Goal: Information Seeking & Learning: Learn about a topic

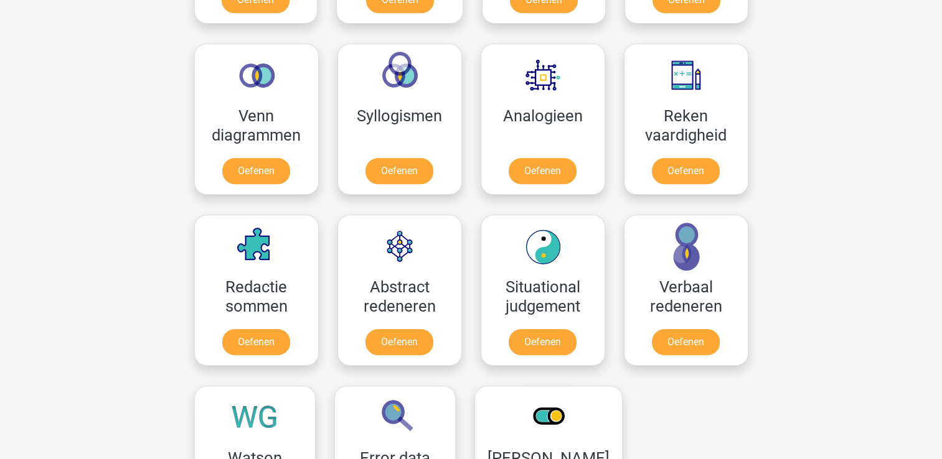
scroll to position [702, 0]
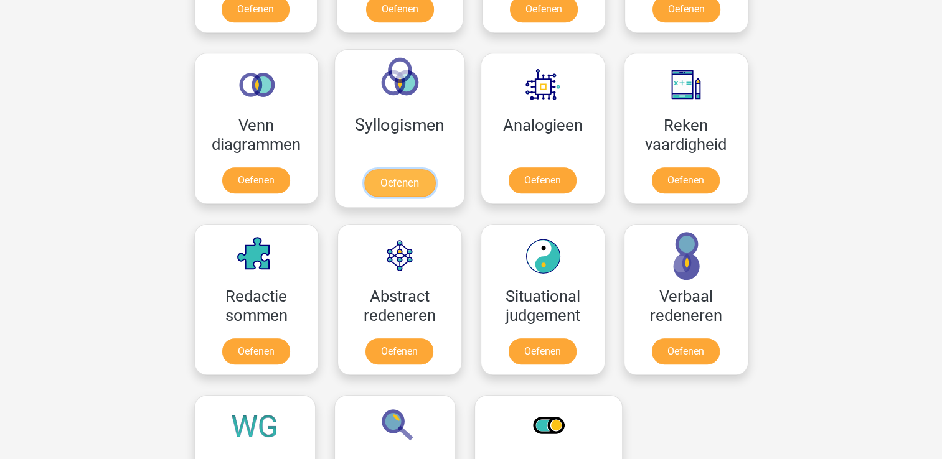
click at [394, 175] on link "Oefenen" at bounding box center [398, 182] width 71 height 27
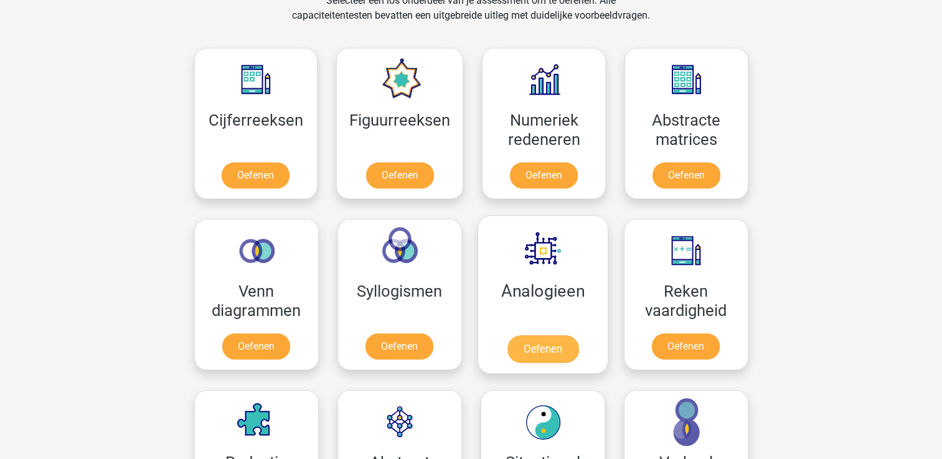
scroll to position [535, 0]
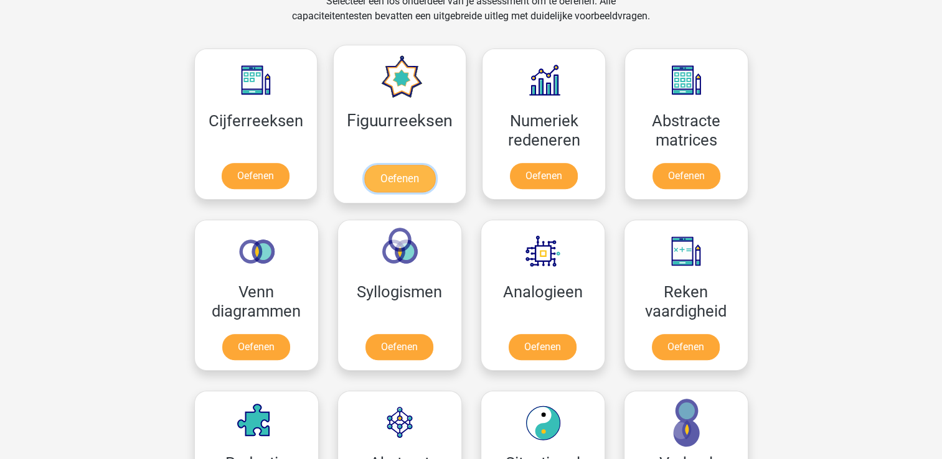
click at [392, 180] on link "Oefenen" at bounding box center [399, 178] width 71 height 27
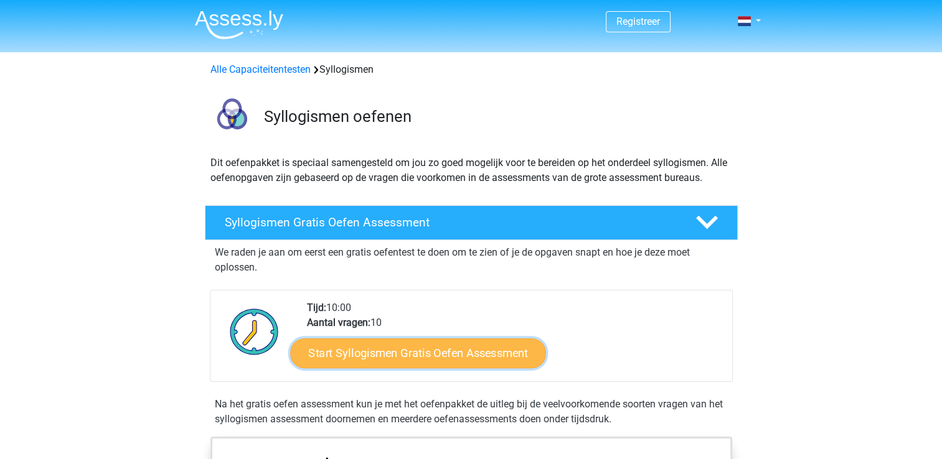
click at [427, 352] on link "Start Syllogismen Gratis Oefen Assessment" at bounding box center [418, 353] width 256 height 30
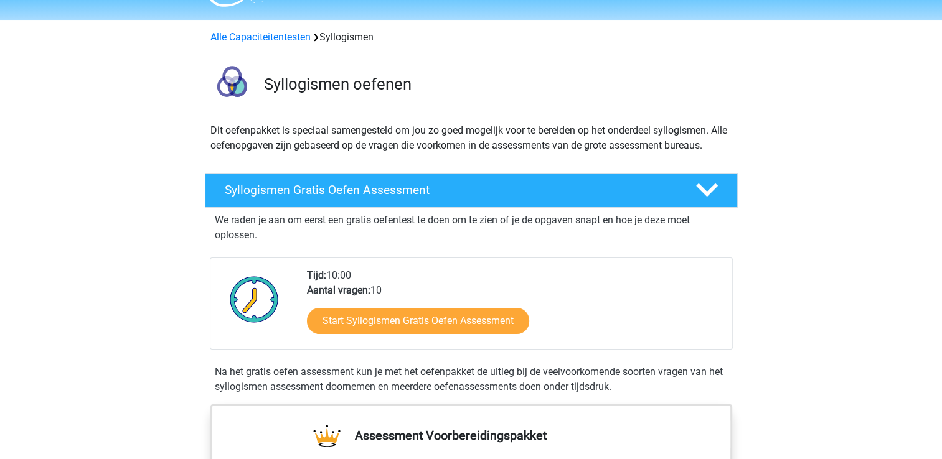
scroll to position [17, 0]
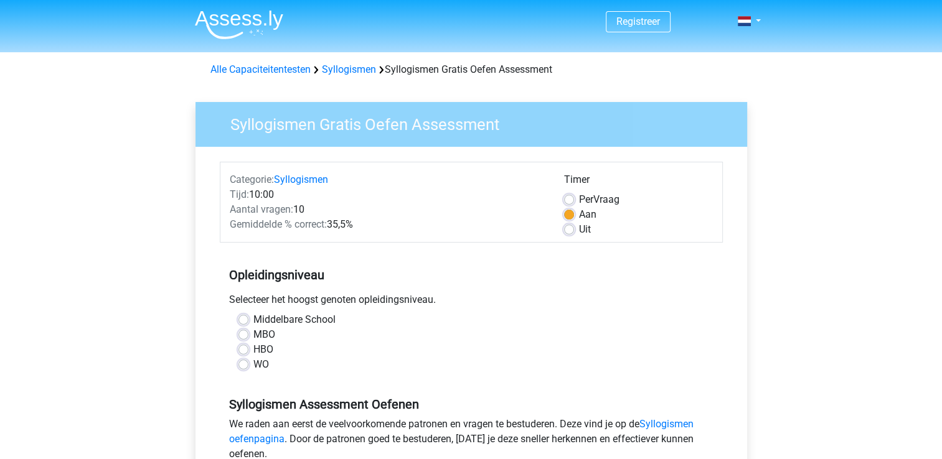
click at [253, 369] on label "WO" at bounding box center [261, 364] width 16 height 15
click at [244, 369] on input "WO" at bounding box center [243, 363] width 10 height 12
radio input "true"
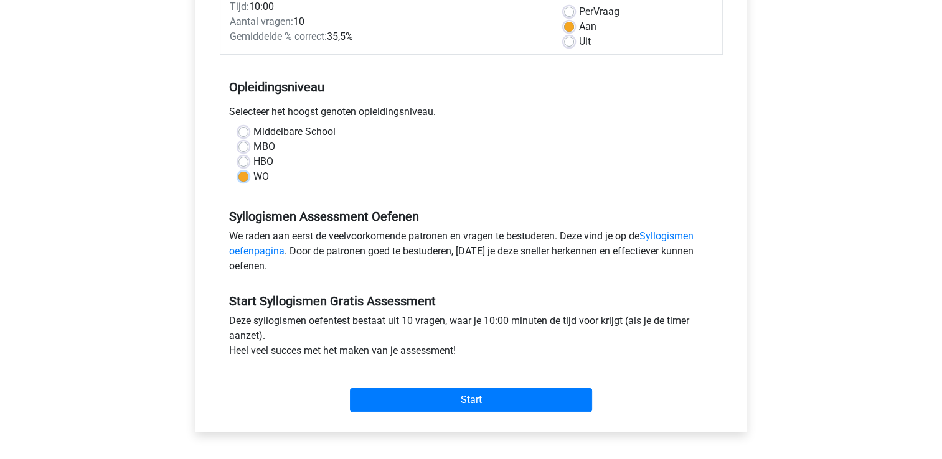
scroll to position [192, 0]
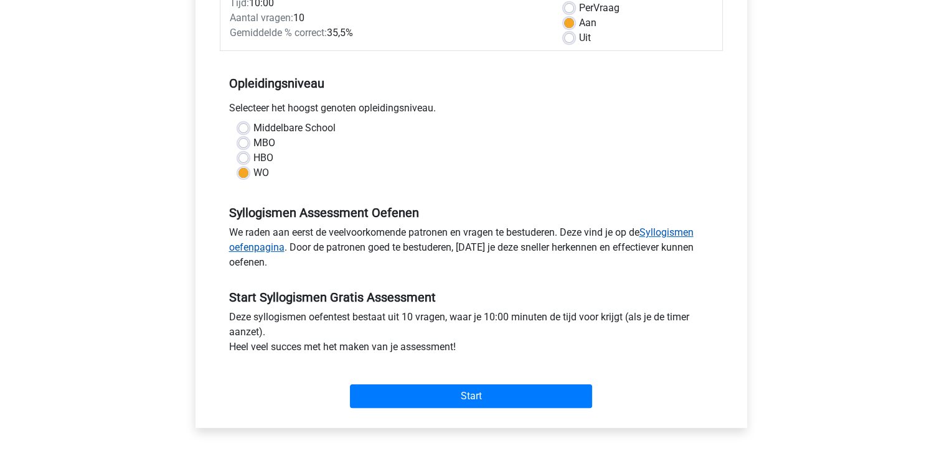
click at [661, 233] on link "Syllogismen oefenpagina" at bounding box center [461, 240] width 464 height 27
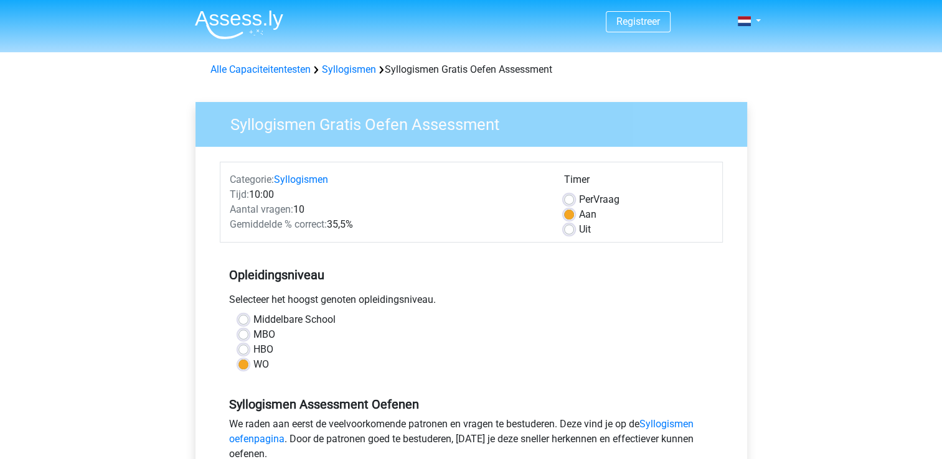
scroll to position [0, 0]
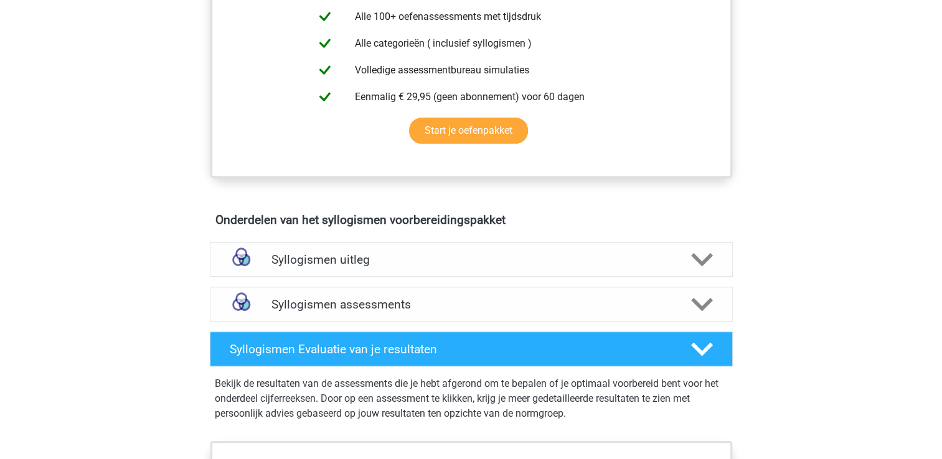
scroll to position [520, 0]
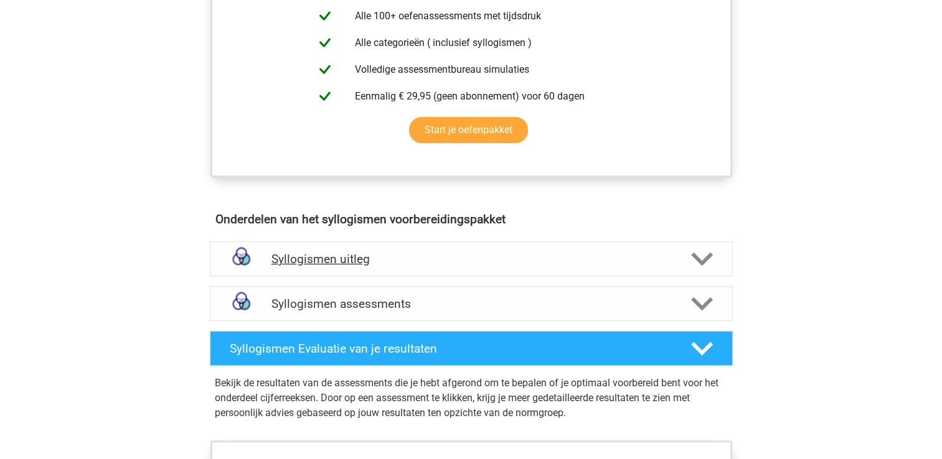
click at [701, 258] on icon at bounding box center [702, 259] width 22 height 22
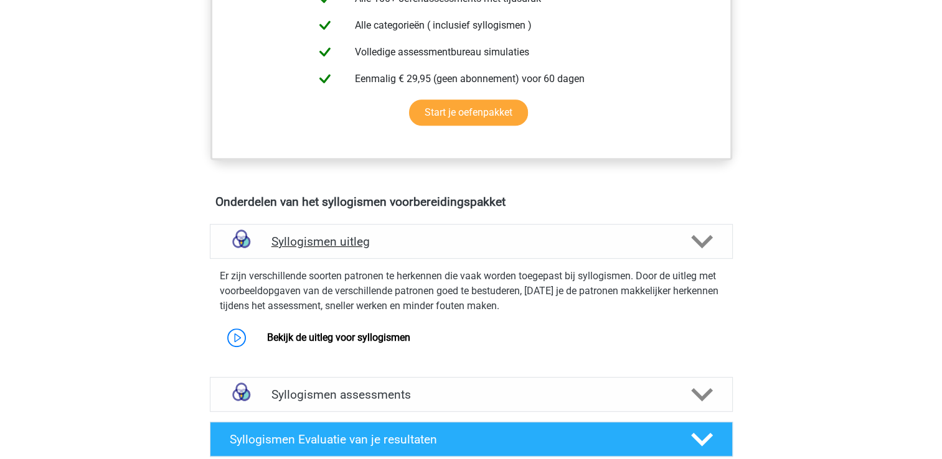
scroll to position [543, 0]
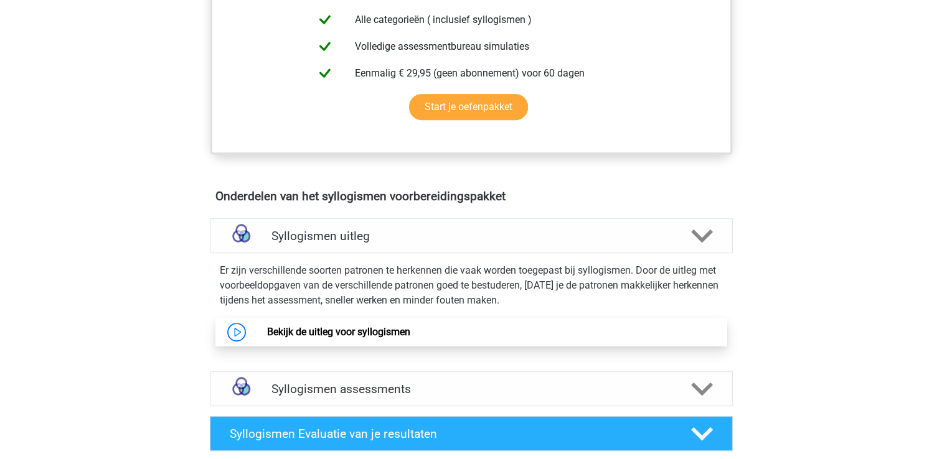
click at [267, 330] on link "Bekijk de uitleg voor syllogismen" at bounding box center [338, 332] width 143 height 12
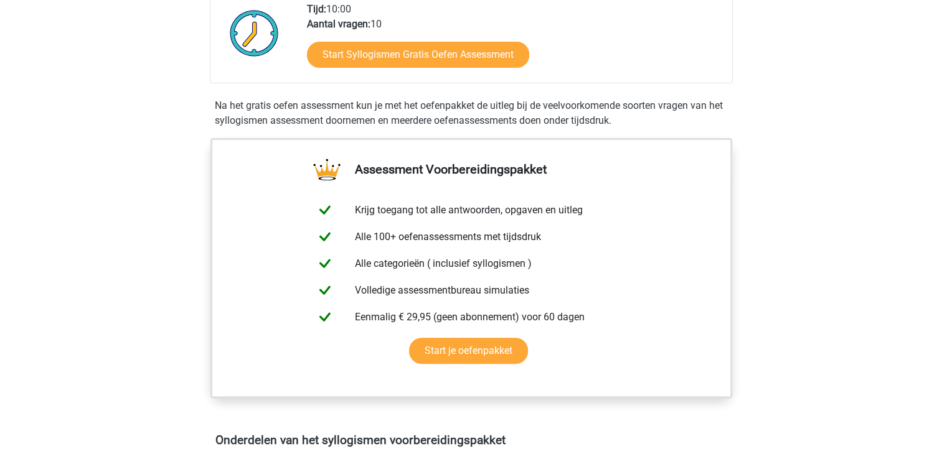
scroll to position [246, 0]
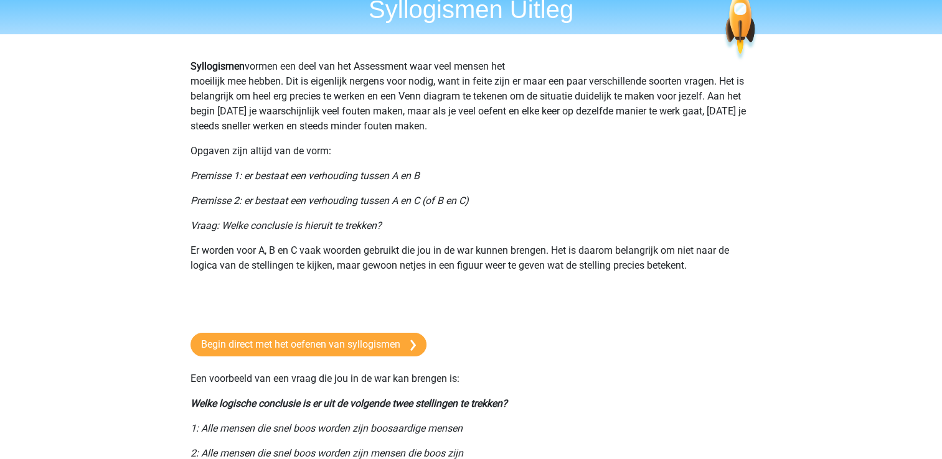
scroll to position [52, 0]
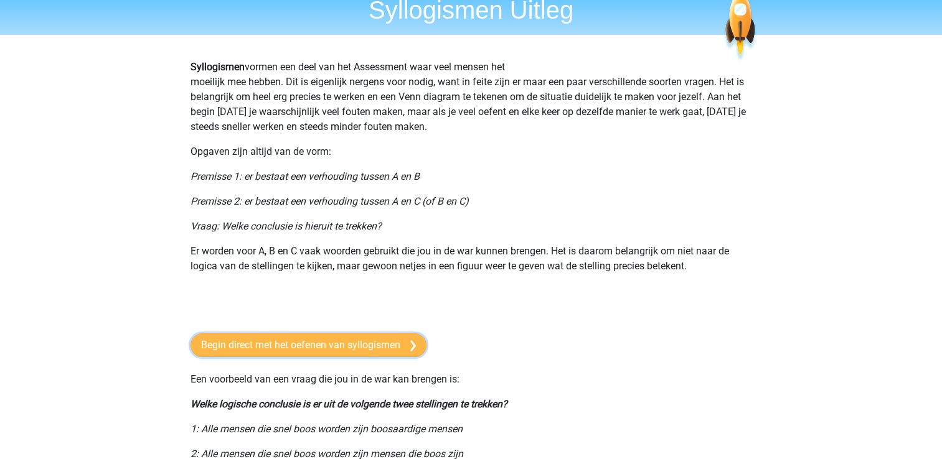
click at [353, 340] on link "Begin direct met het oefenen van syllogismen" at bounding box center [308, 346] width 236 height 24
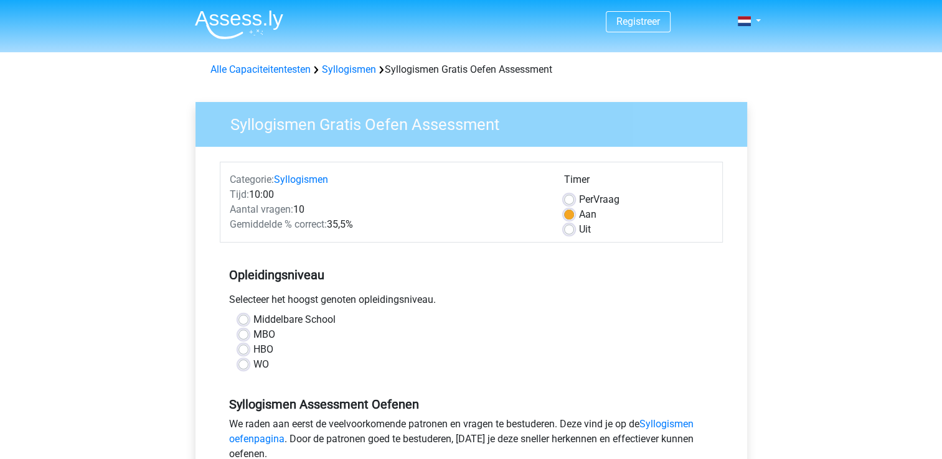
click at [253, 367] on label "WO" at bounding box center [261, 364] width 16 height 15
click at [241, 367] on input "WO" at bounding box center [243, 363] width 10 height 12
radio input "true"
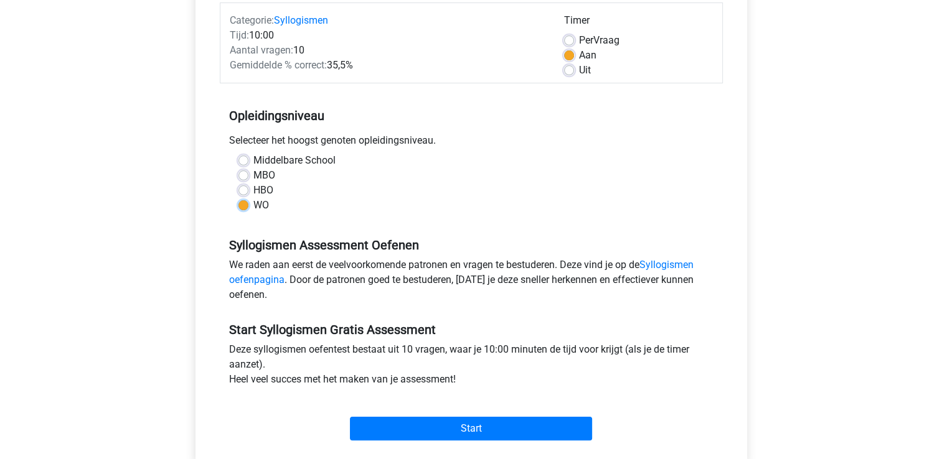
scroll to position [182, 0]
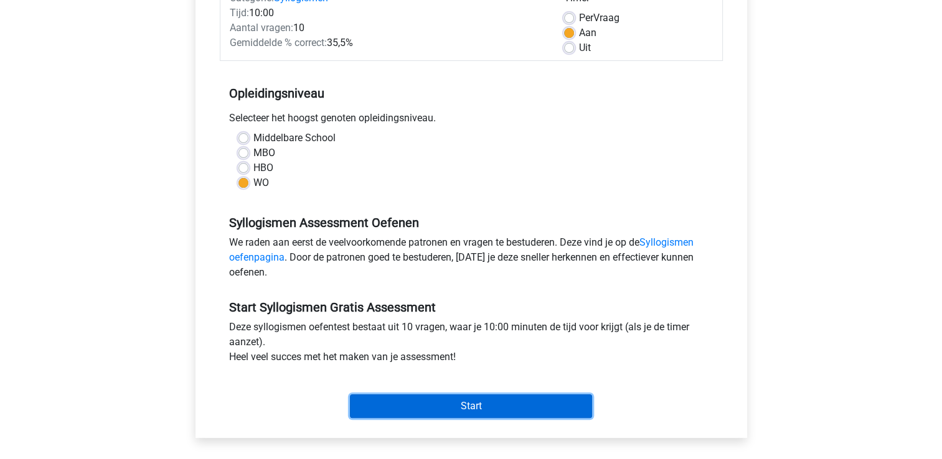
click at [396, 408] on input "Start" at bounding box center [471, 407] width 242 height 24
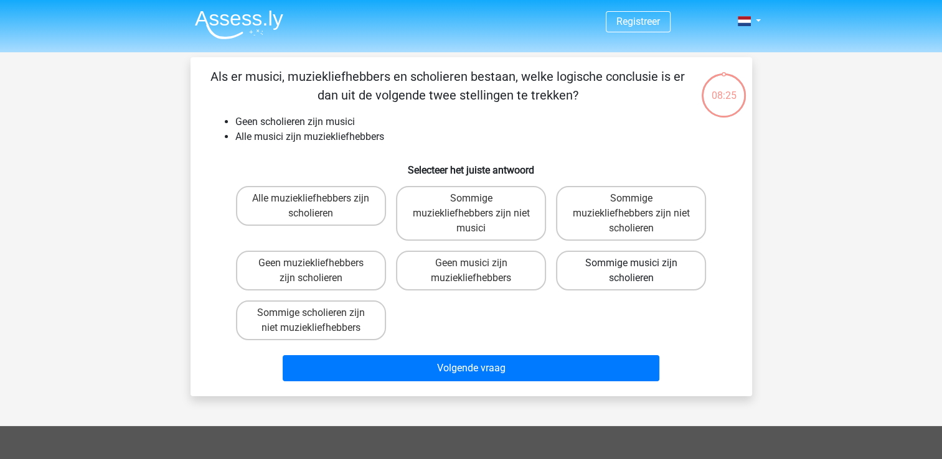
click at [597, 267] on label "Sommige musici zijn scholieren" at bounding box center [631, 271] width 150 height 40
click at [631, 267] on input "Sommige musici zijn scholieren" at bounding box center [635, 267] width 8 height 8
radio input "true"
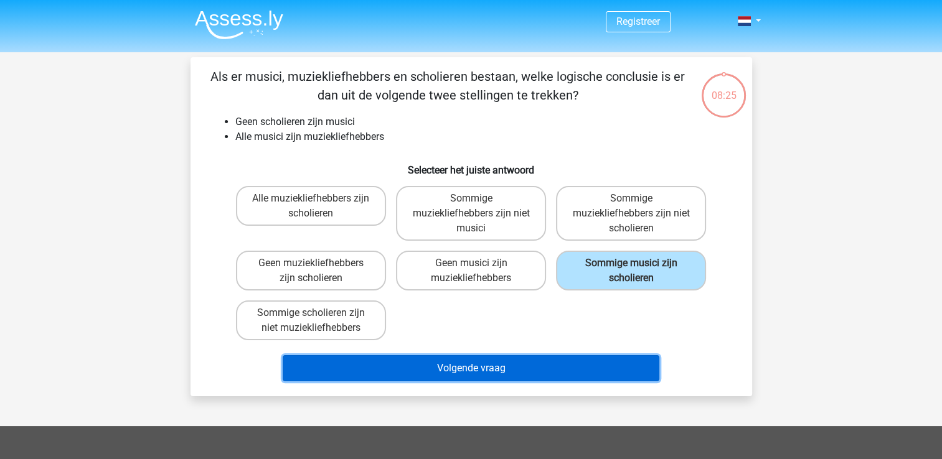
click at [550, 368] on button "Volgende vraag" at bounding box center [471, 368] width 376 height 26
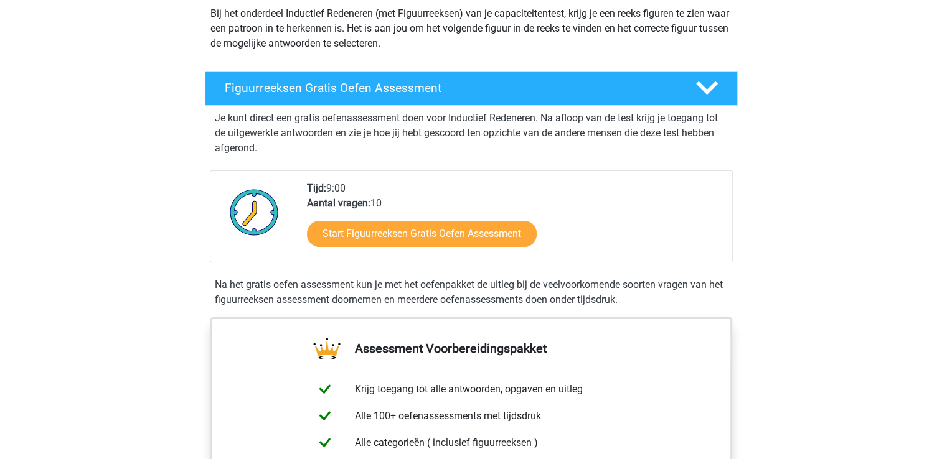
scroll to position [164, 0]
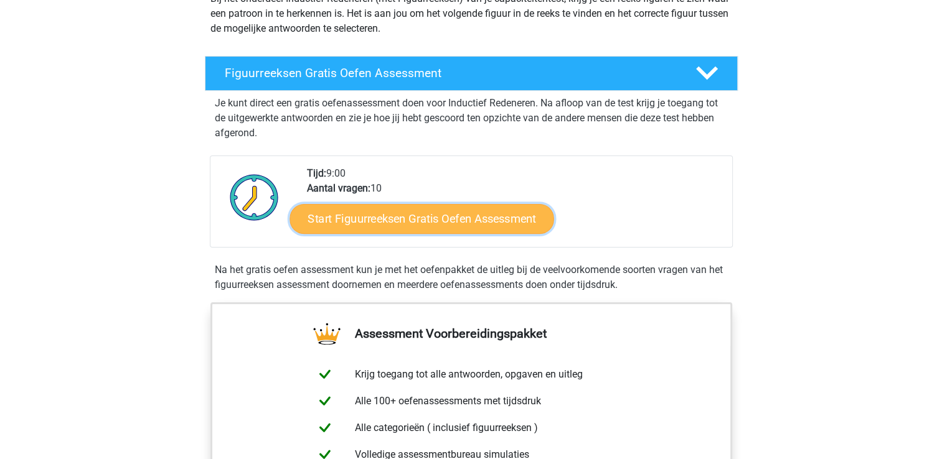
click at [445, 223] on link "Start Figuurreeksen Gratis Oefen Assessment" at bounding box center [421, 218] width 264 height 30
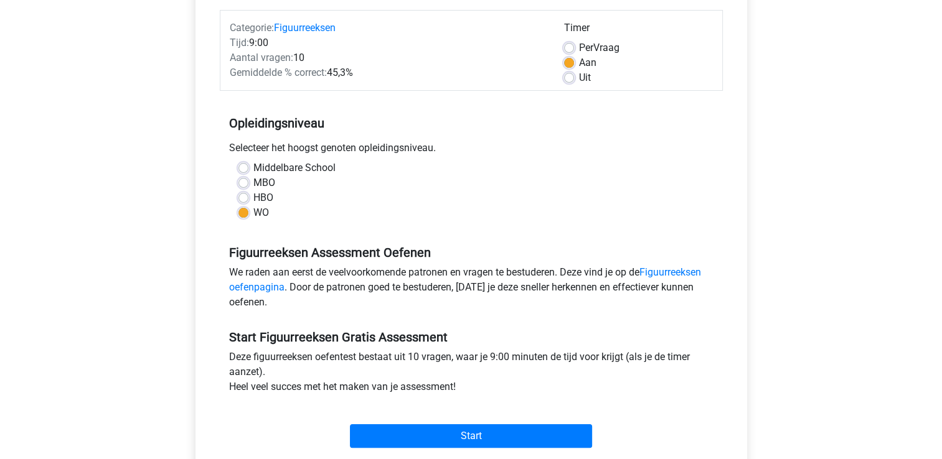
scroll to position [360, 0]
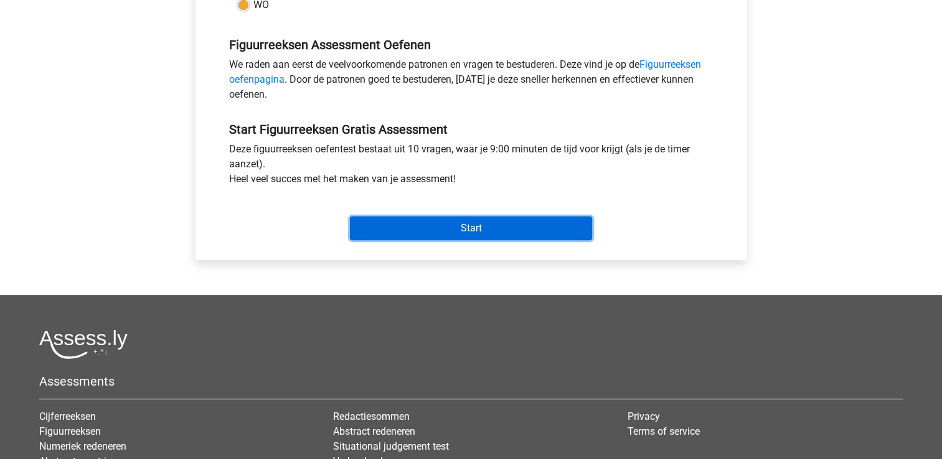
click at [467, 228] on input "Start" at bounding box center [471, 229] width 242 height 24
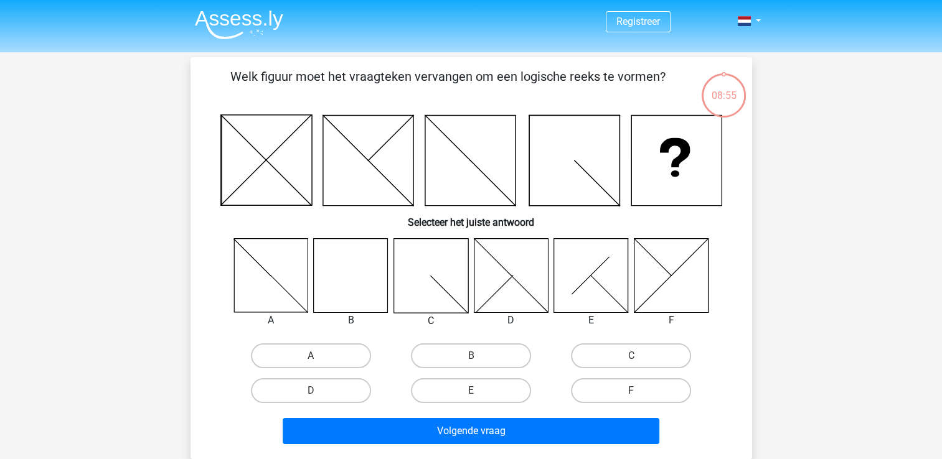
click at [366, 273] on icon at bounding box center [351, 275] width 74 height 74
click at [456, 355] on label "B" at bounding box center [471, 356] width 120 height 25
click at [470, 356] on input "B" at bounding box center [474, 360] width 8 height 8
radio input "true"
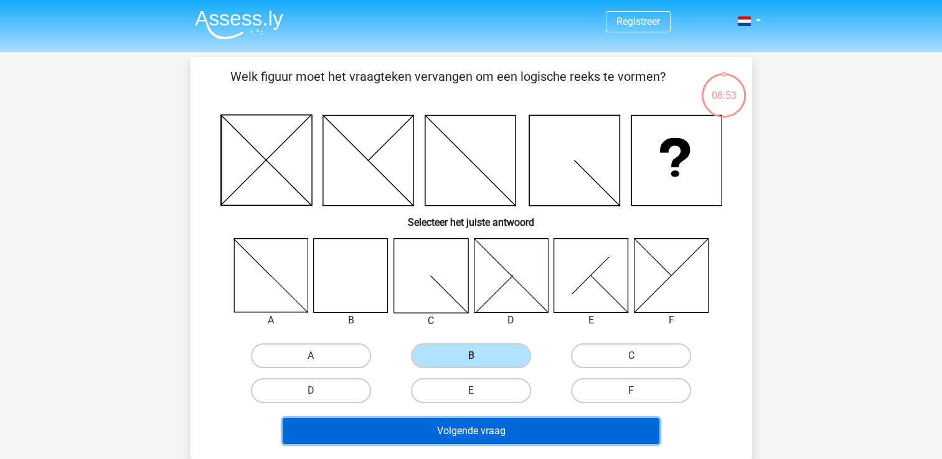
click at [479, 438] on button "Volgende vraag" at bounding box center [471, 431] width 376 height 26
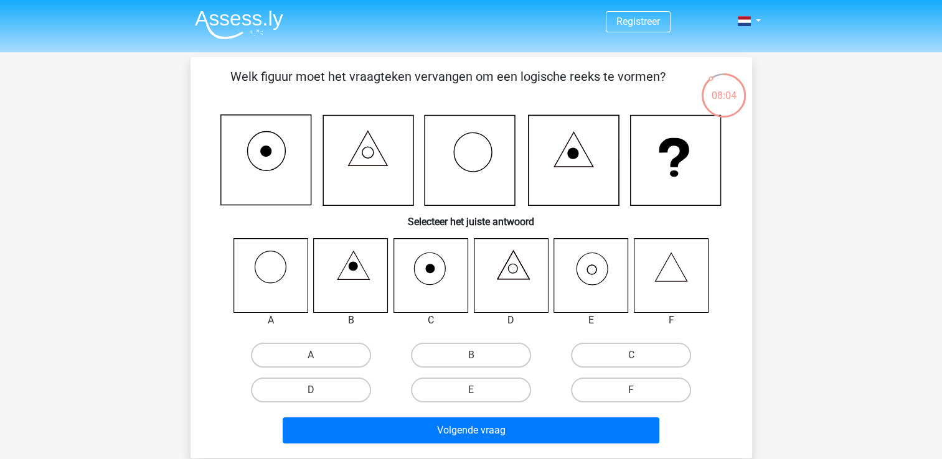
click at [594, 291] on icon at bounding box center [591, 275] width 74 height 74
click at [472, 386] on label "E" at bounding box center [471, 390] width 120 height 25
click at [472, 390] on input "E" at bounding box center [474, 394] width 8 height 8
radio input "true"
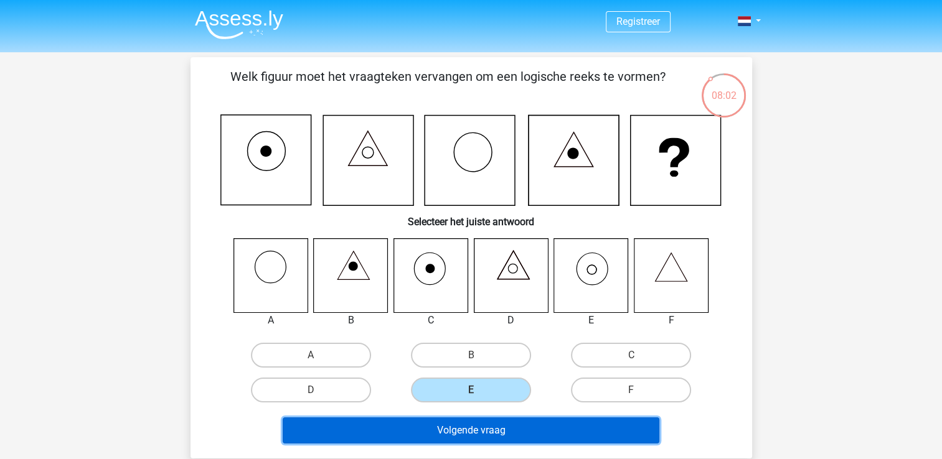
click at [472, 429] on button "Volgende vraag" at bounding box center [471, 431] width 376 height 26
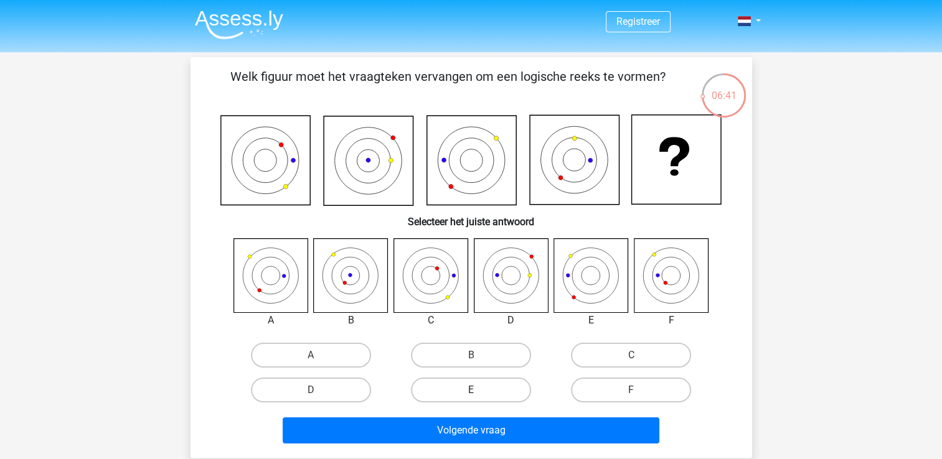
click at [496, 385] on label "E" at bounding box center [471, 390] width 120 height 25
click at [479, 390] on input "E" at bounding box center [474, 394] width 8 height 8
radio input "true"
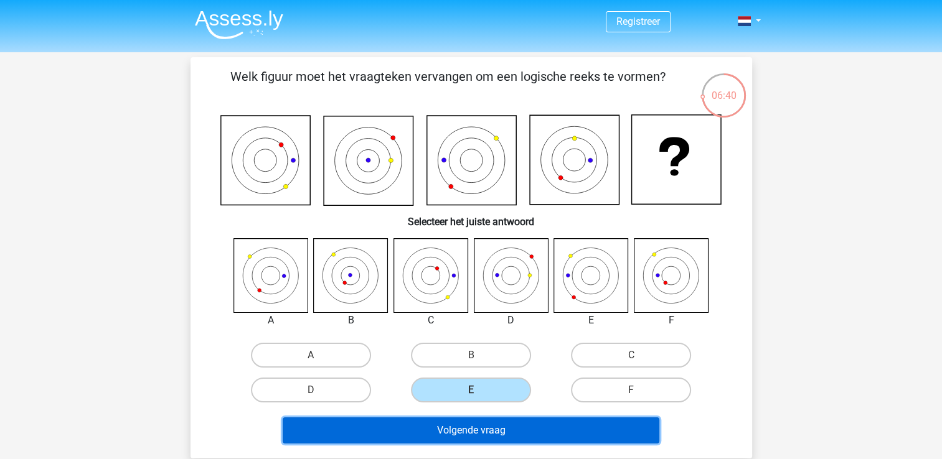
click at [497, 429] on button "Volgende vraag" at bounding box center [471, 431] width 376 height 26
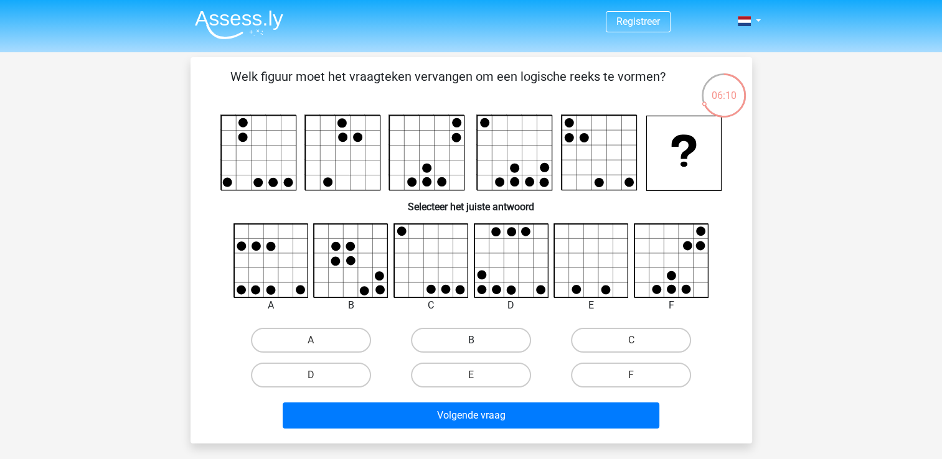
click at [474, 351] on label "B" at bounding box center [471, 340] width 120 height 25
click at [474, 348] on input "B" at bounding box center [474, 344] width 8 height 8
radio input "true"
click at [627, 342] on label "C" at bounding box center [631, 340] width 120 height 25
click at [631, 342] on input "C" at bounding box center [635, 344] width 8 height 8
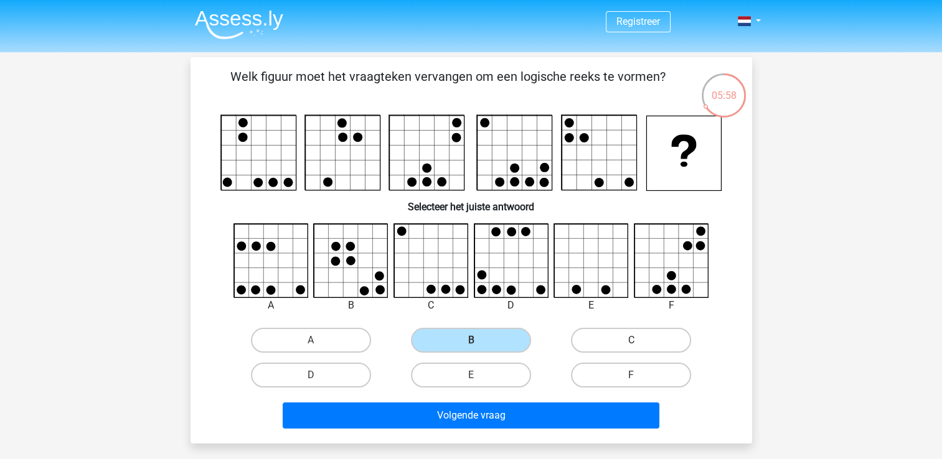
radio input "true"
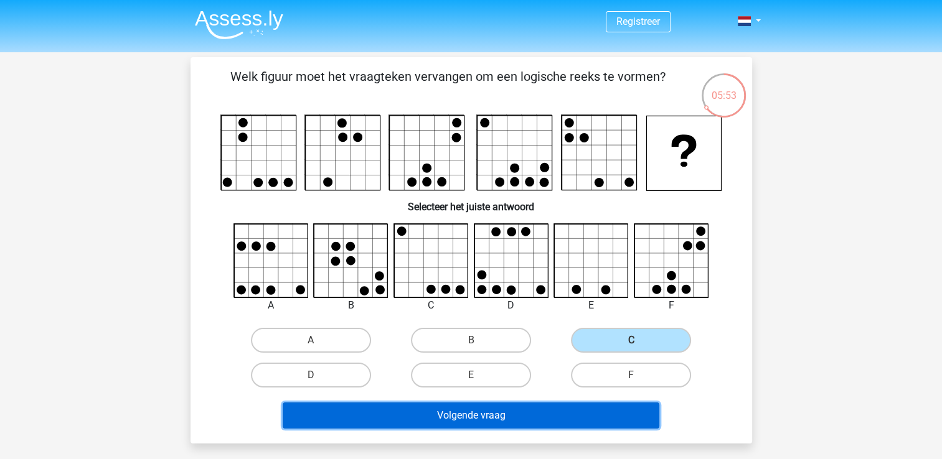
click at [499, 417] on button "Volgende vraag" at bounding box center [471, 416] width 376 height 26
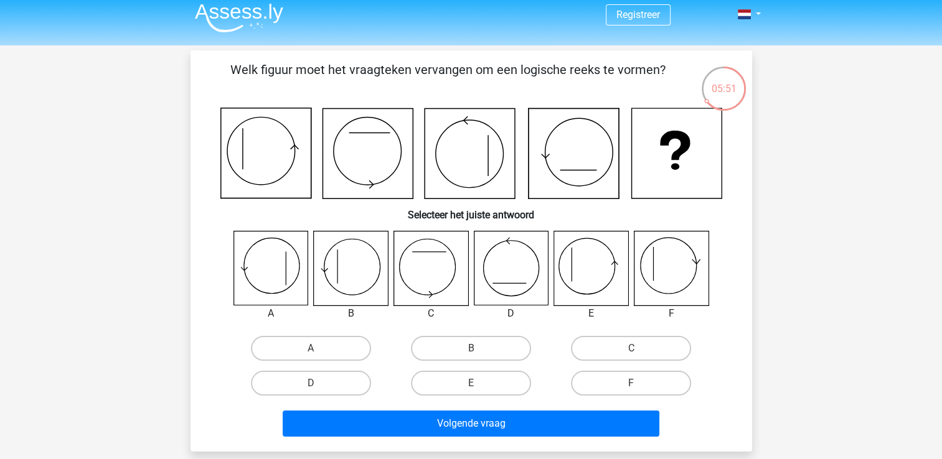
scroll to position [6, 0]
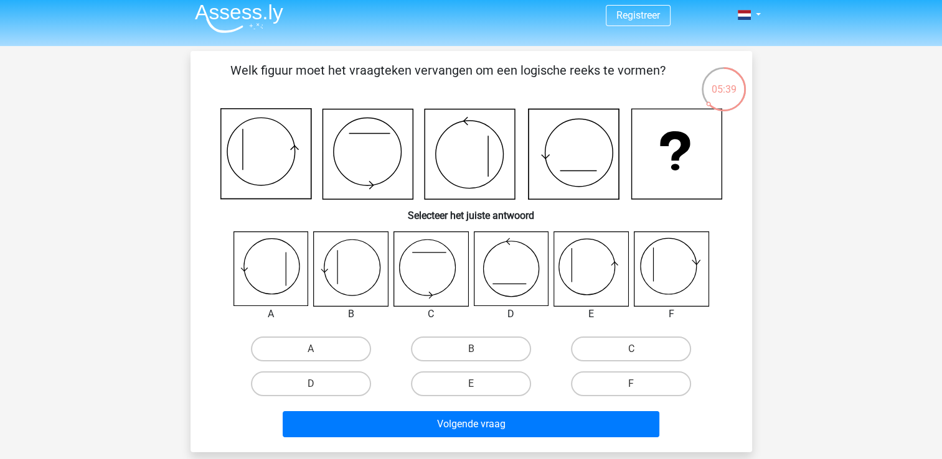
click at [474, 398] on div "E" at bounding box center [471, 384] width 160 height 35
click at [475, 381] on label "E" at bounding box center [471, 384] width 120 height 25
click at [475, 384] on input "E" at bounding box center [474, 388] width 8 height 8
radio input "true"
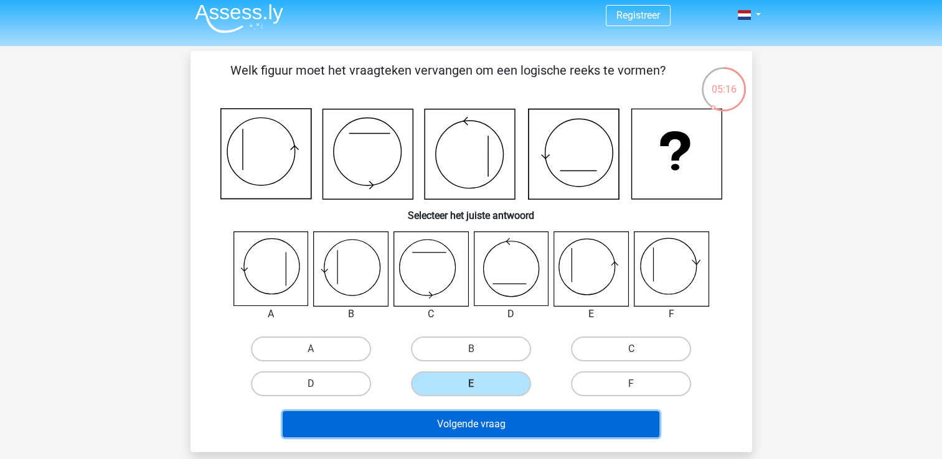
click at [470, 424] on button "Volgende vraag" at bounding box center [471, 424] width 376 height 26
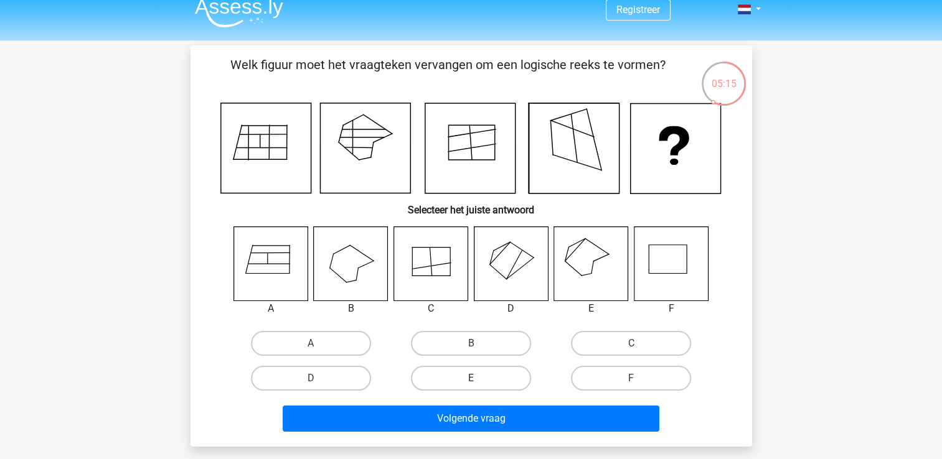
scroll to position [8, 0]
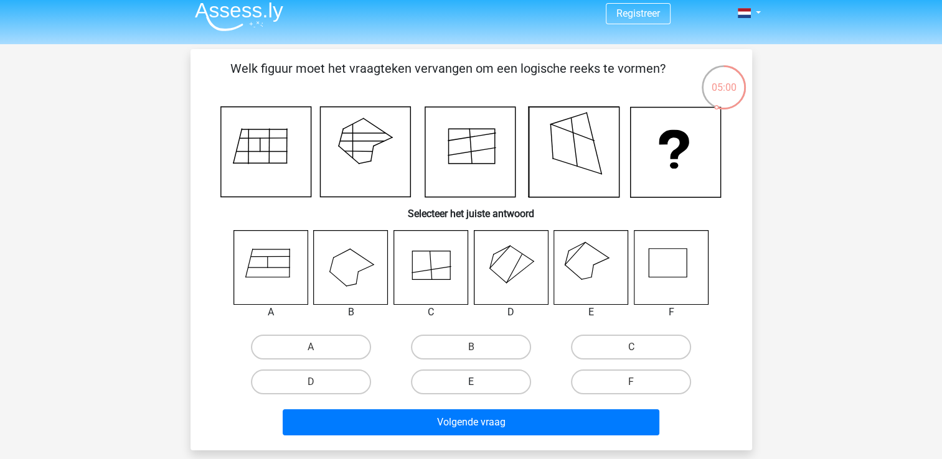
click at [490, 377] on label "E" at bounding box center [471, 382] width 120 height 25
click at [479, 382] on input "E" at bounding box center [474, 386] width 8 height 8
radio input "true"
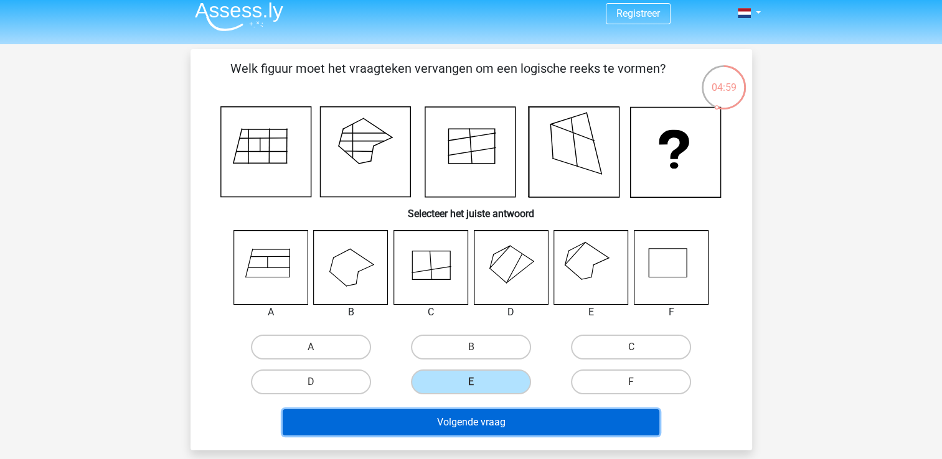
click at [485, 421] on button "Volgende vraag" at bounding box center [471, 422] width 376 height 26
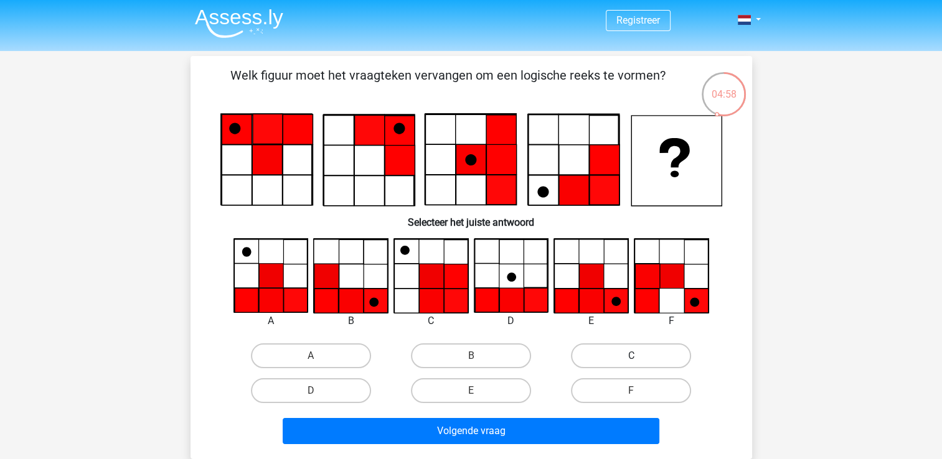
scroll to position [1, 0]
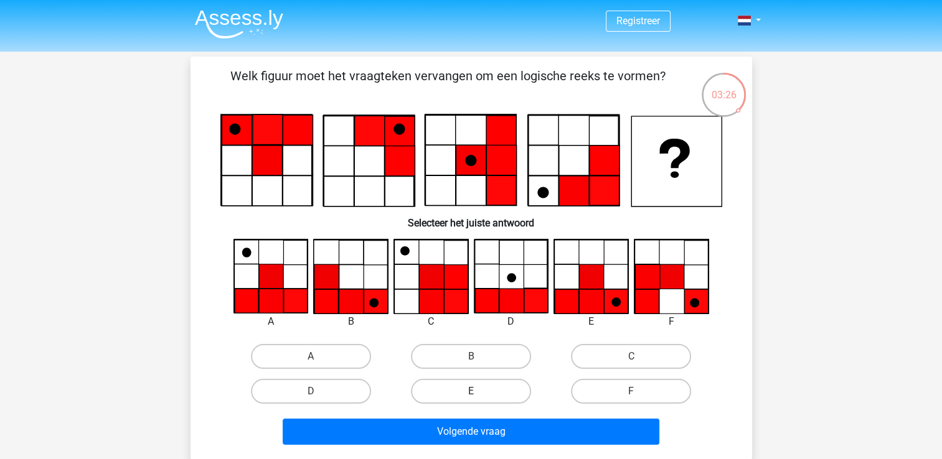
click at [493, 390] on label "E" at bounding box center [471, 391] width 120 height 25
click at [479, 391] on input "E" at bounding box center [474, 395] width 8 height 8
radio input "true"
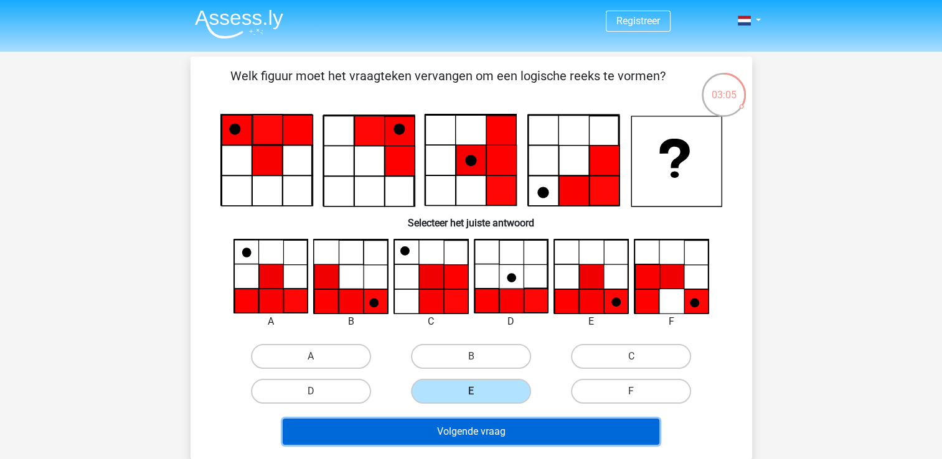
click at [490, 426] on button "Volgende vraag" at bounding box center [471, 432] width 376 height 26
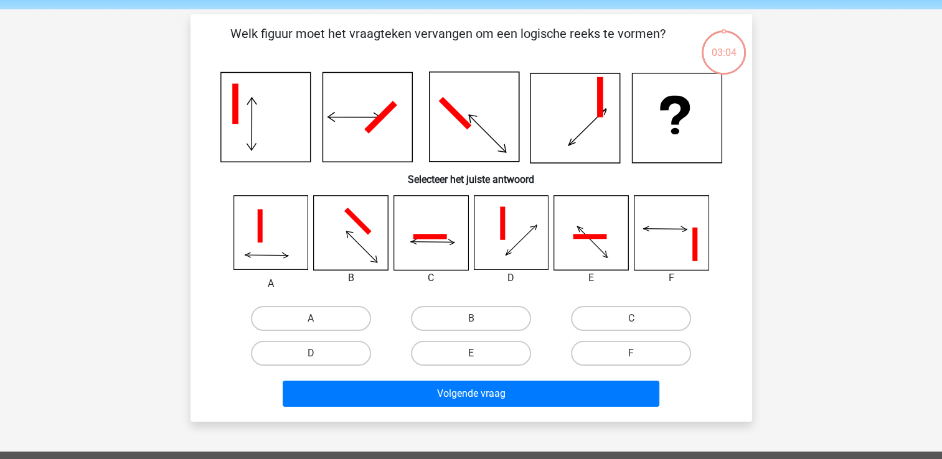
scroll to position [57, 0]
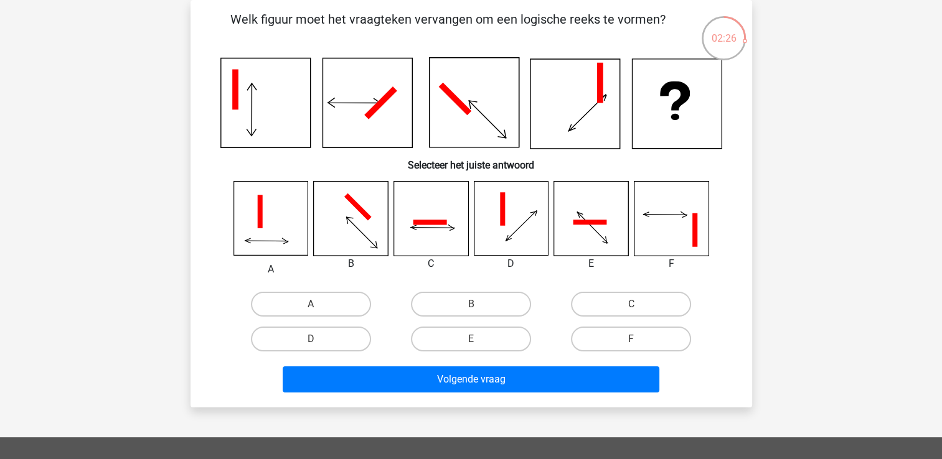
click at [472, 340] on input "E" at bounding box center [474, 343] width 8 height 8
radio input "true"
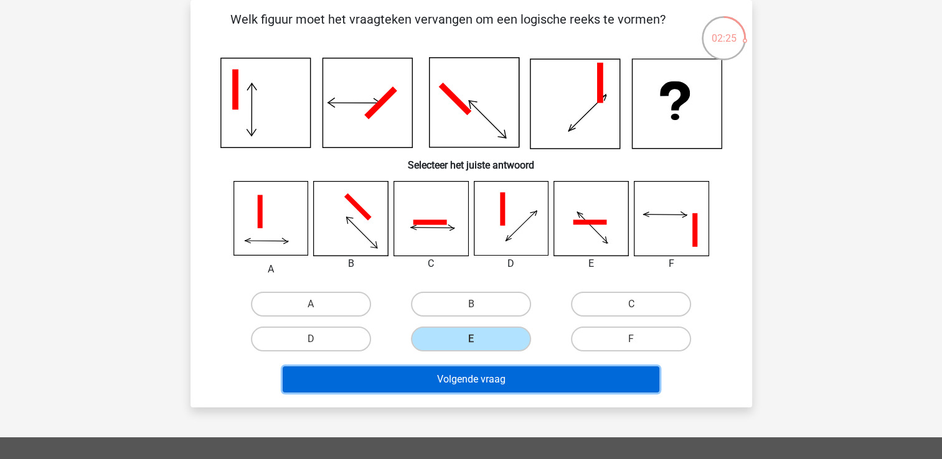
click at [489, 370] on button "Volgende vraag" at bounding box center [471, 380] width 376 height 26
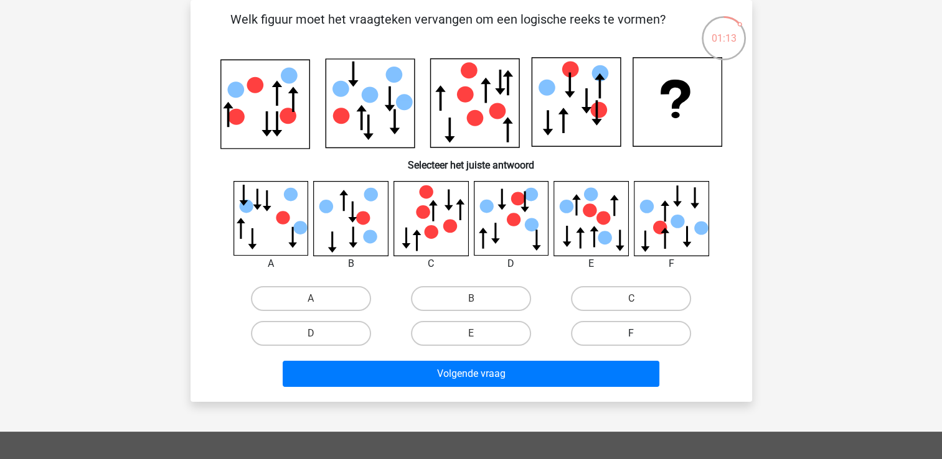
click at [625, 327] on label "F" at bounding box center [631, 333] width 120 height 25
click at [631, 334] on input "F" at bounding box center [635, 338] width 8 height 8
radio input "true"
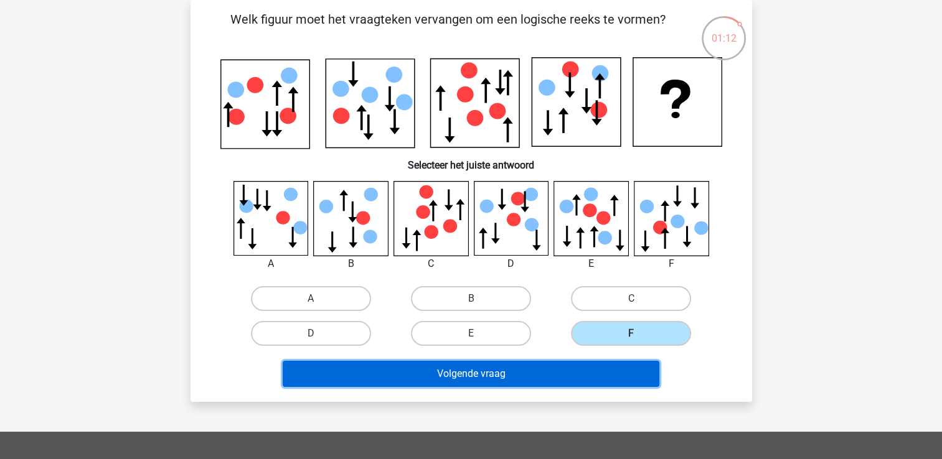
click at [511, 376] on button "Volgende vraag" at bounding box center [471, 374] width 376 height 26
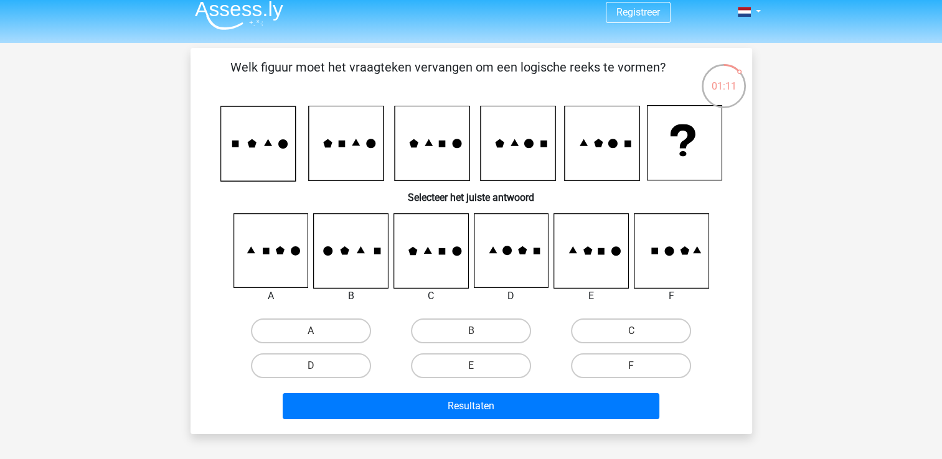
scroll to position [0, 0]
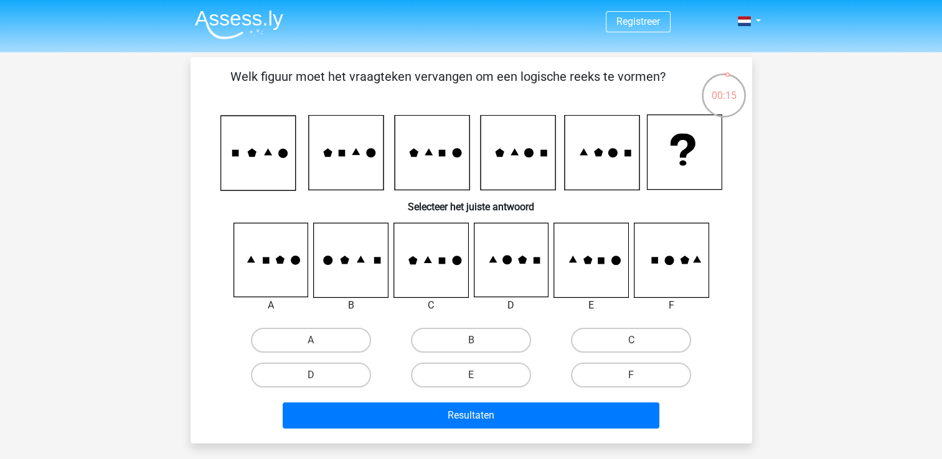
click at [475, 394] on div "Resultaten" at bounding box center [470, 413] width 521 height 41
click at [485, 383] on label "E" at bounding box center [471, 375] width 120 height 25
click at [479, 383] on input "E" at bounding box center [474, 379] width 8 height 8
radio input "true"
click at [485, 431] on div "Resultaten" at bounding box center [471, 418] width 480 height 31
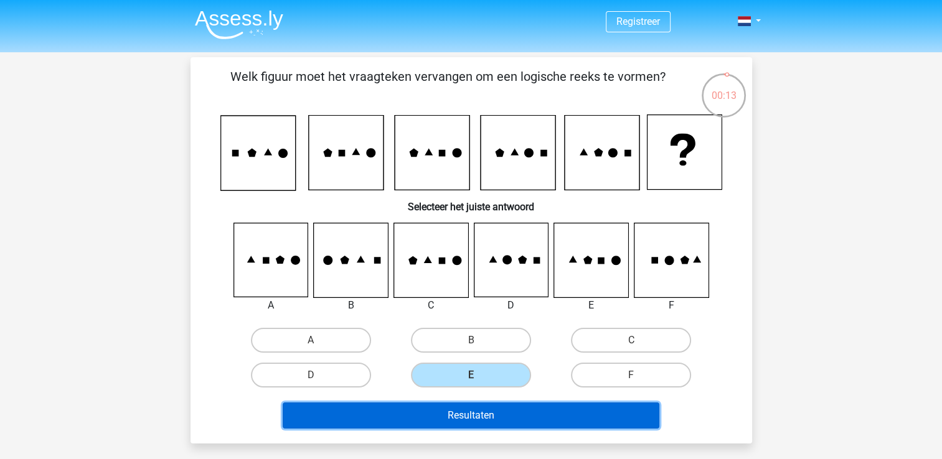
click at [497, 406] on button "Resultaten" at bounding box center [471, 416] width 376 height 26
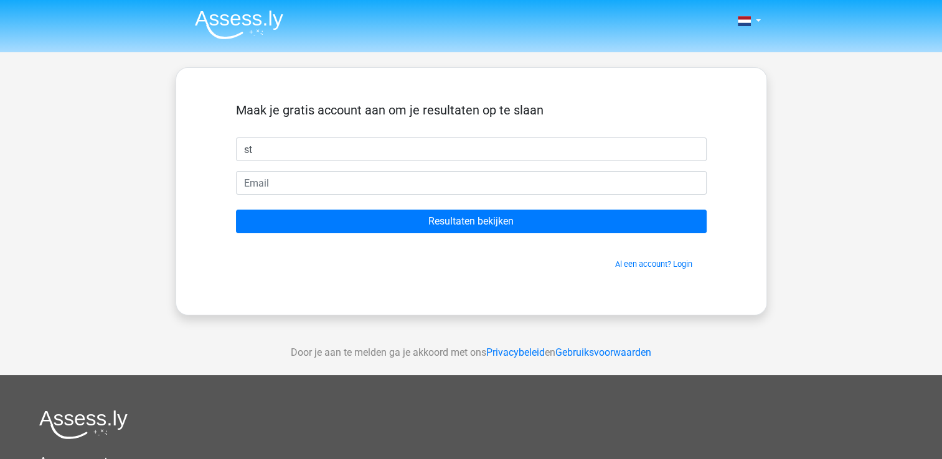
type input "s"
type input "[PERSON_NAME]"
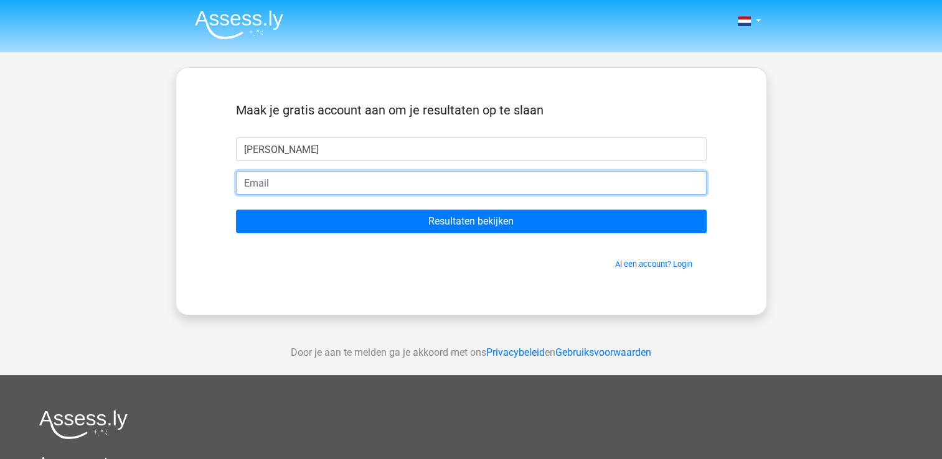
click at [461, 178] on input "email" at bounding box center [471, 183] width 470 height 24
type input "[EMAIL_ADDRESS][DOMAIN_NAME]"
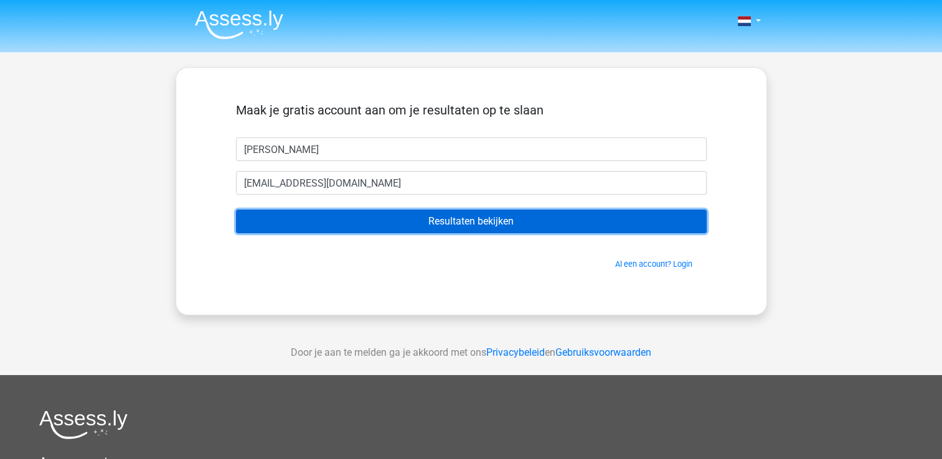
click at [383, 227] on input "Resultaten bekijken" at bounding box center [471, 222] width 470 height 24
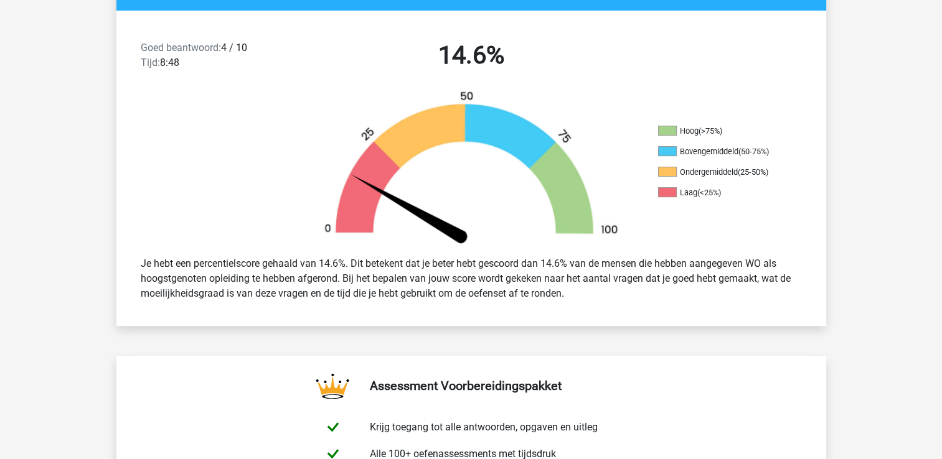
scroll to position [305, 0]
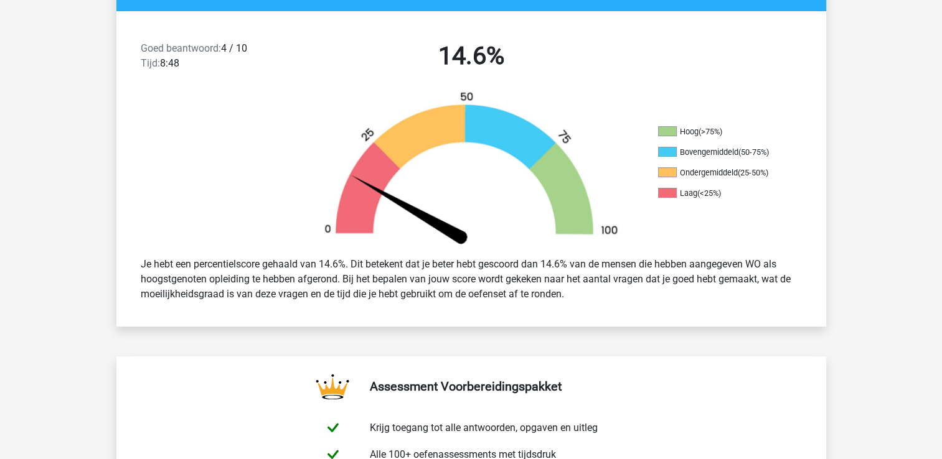
click at [374, 236] on img at bounding box center [471, 169] width 336 height 156
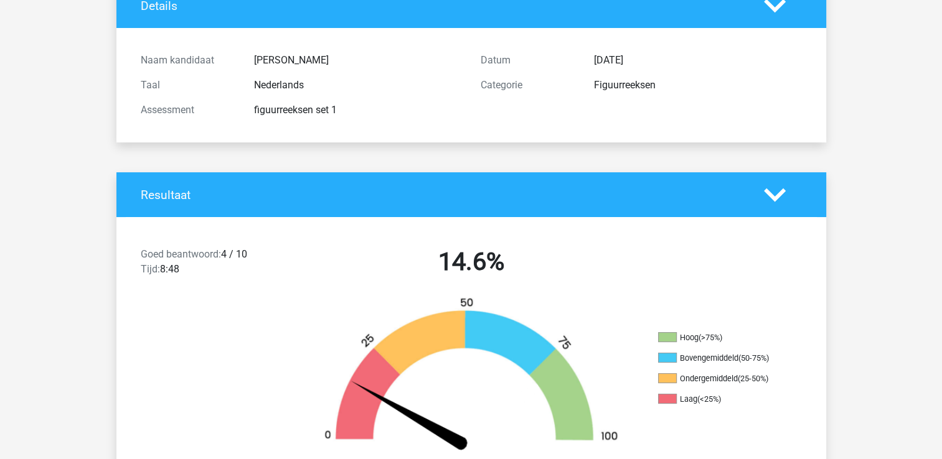
scroll to position [98, 0]
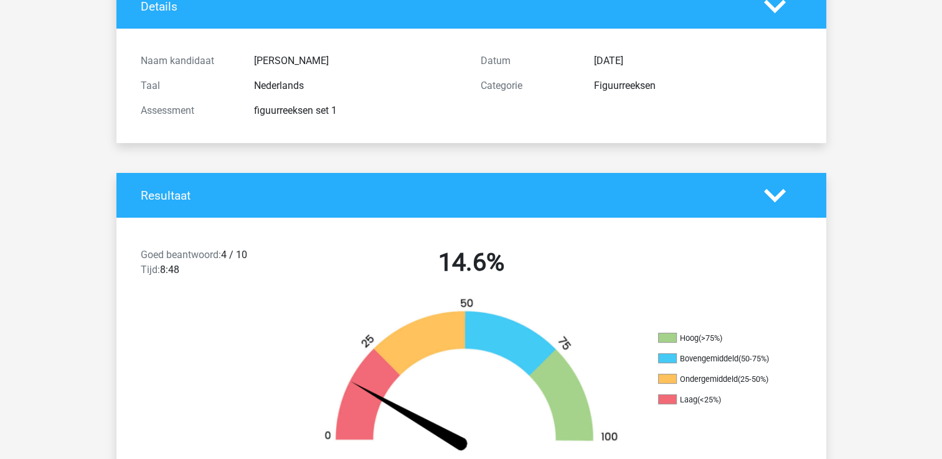
click at [520, 85] on div "Categorie" at bounding box center [527, 85] width 113 height 15
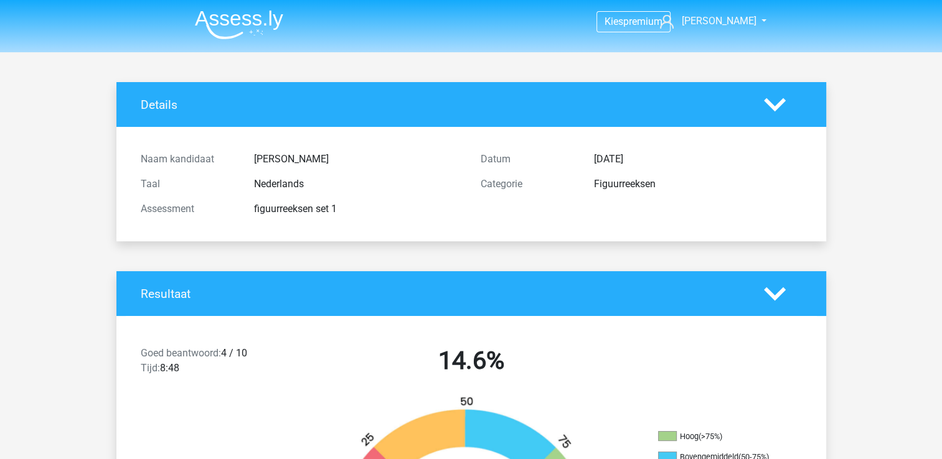
click at [775, 106] on polygon at bounding box center [775, 105] width 22 height 14
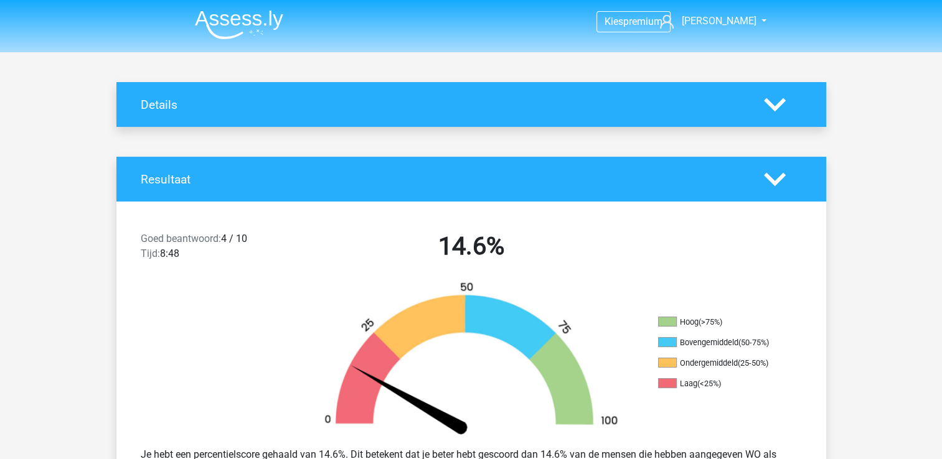
click at [775, 106] on polygon at bounding box center [775, 105] width 22 height 14
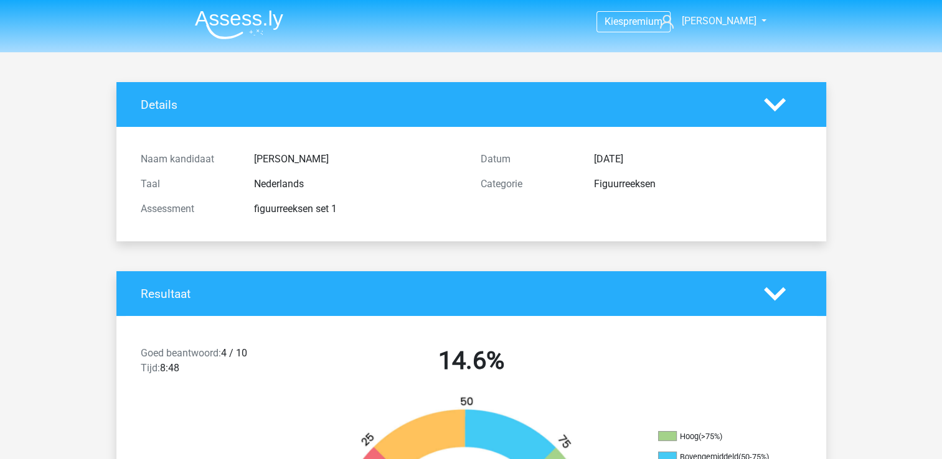
click at [769, 282] on div "Resultaat" at bounding box center [470, 293] width 709 height 45
click at [769, 291] on polygon at bounding box center [775, 294] width 22 height 14
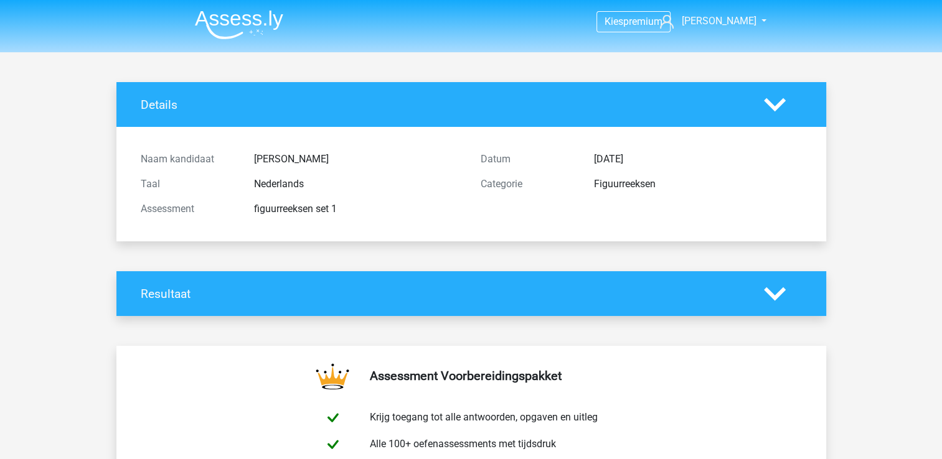
click at [774, 295] on polygon at bounding box center [775, 294] width 22 height 14
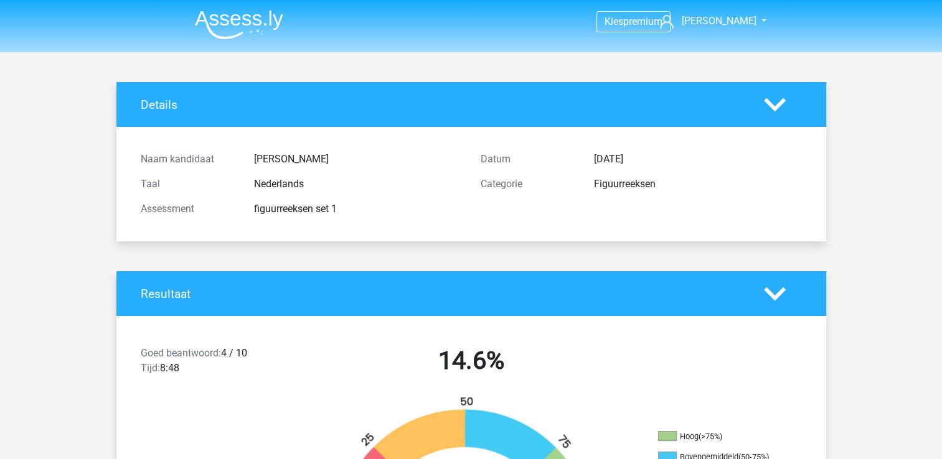
click at [598, 299] on div "Resultaat Goed beantwoord: 4 / 10 Tijd: 8:48 14.6% Hoog (>75%) Bovengemiddeld (…" at bounding box center [470, 451] width 709 height 360
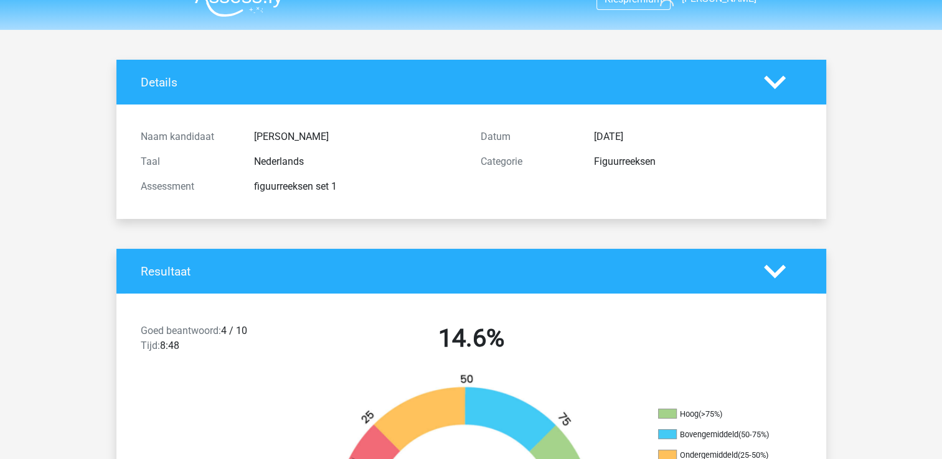
scroll to position [32, 0]
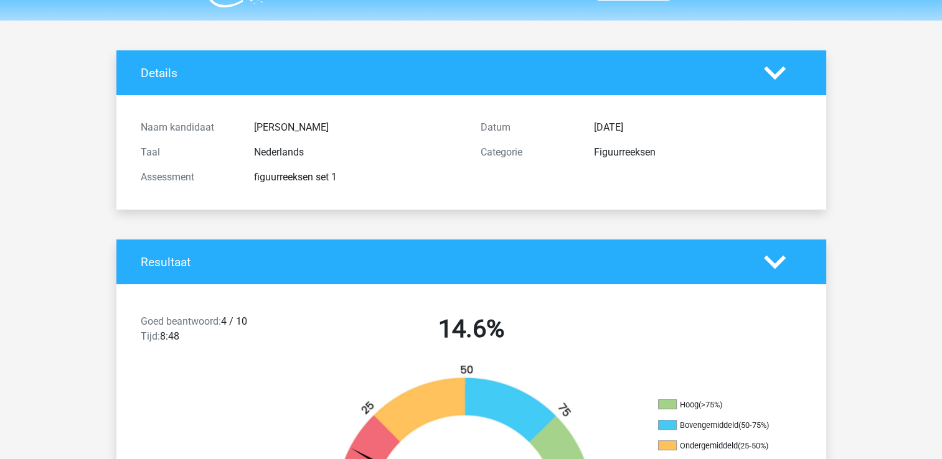
click at [610, 316] on h2 "14.6%" at bounding box center [471, 329] width 321 height 30
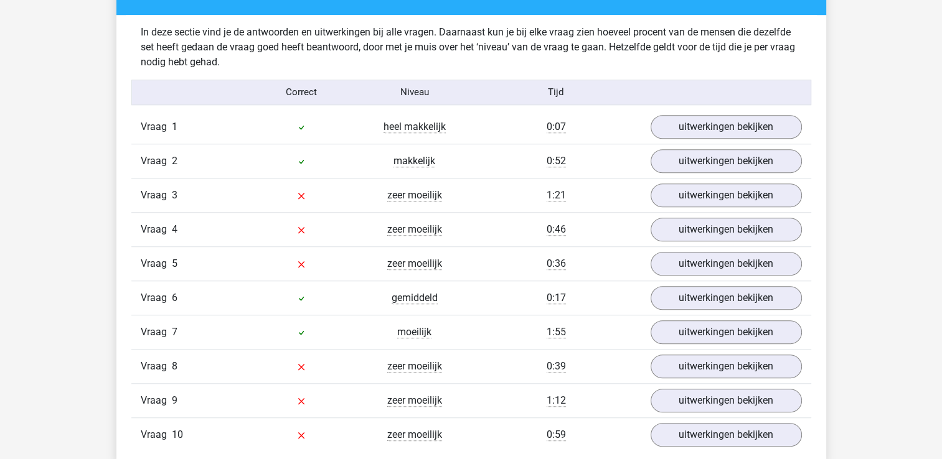
scroll to position [963, 0]
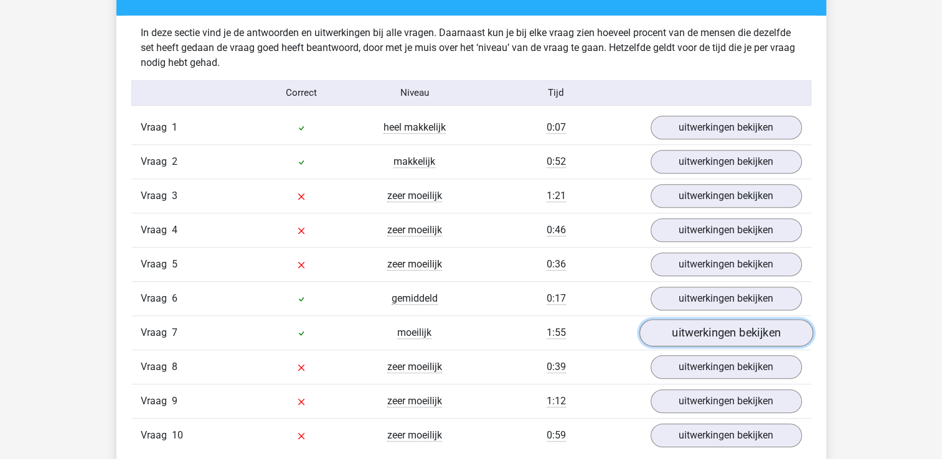
click at [717, 330] on link "uitwerkingen bekijken" at bounding box center [725, 332] width 174 height 27
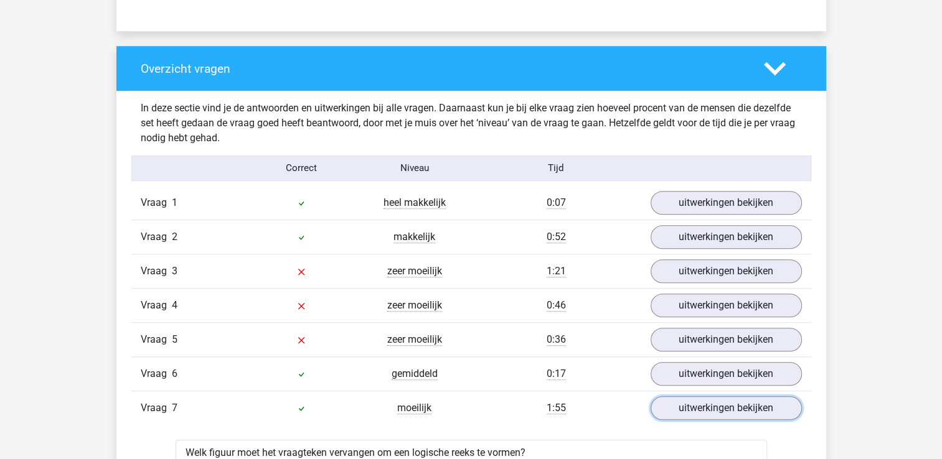
scroll to position [889, 0]
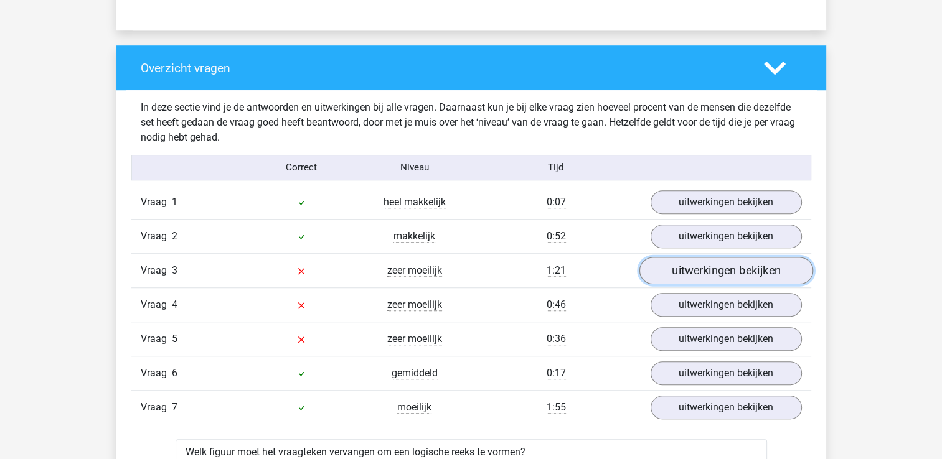
click at [686, 260] on link "uitwerkingen bekijken" at bounding box center [725, 270] width 174 height 27
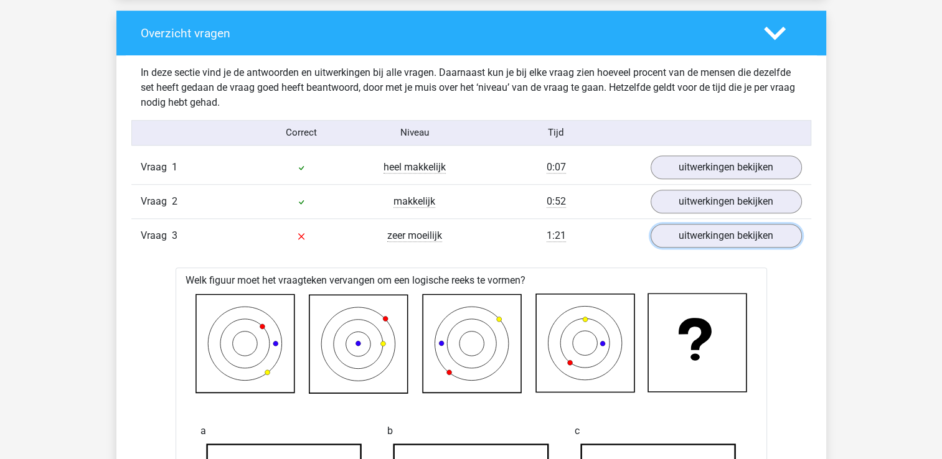
scroll to position [925, 0]
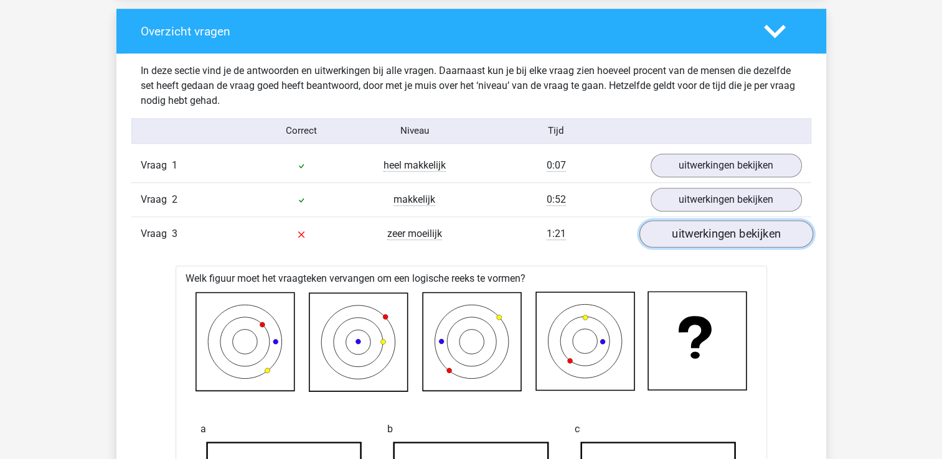
click at [739, 235] on link "uitwerkingen bekijken" at bounding box center [725, 233] width 174 height 27
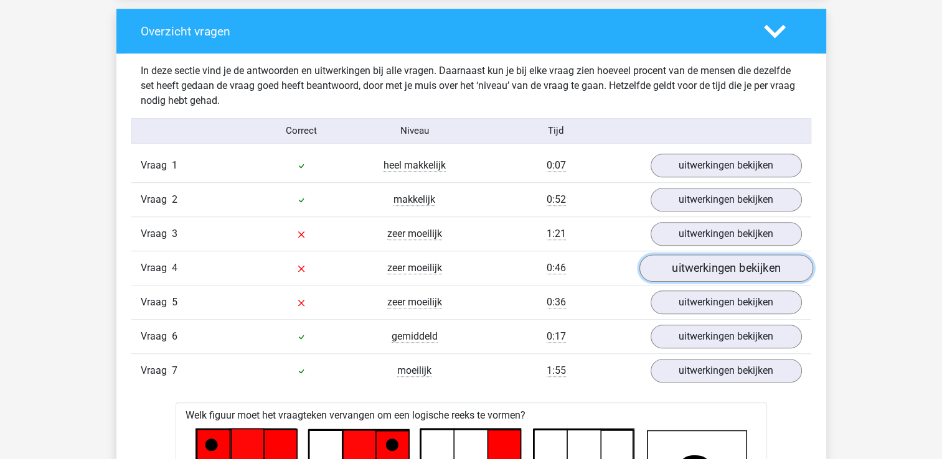
click at [714, 270] on link "uitwerkingen bekijken" at bounding box center [725, 268] width 174 height 27
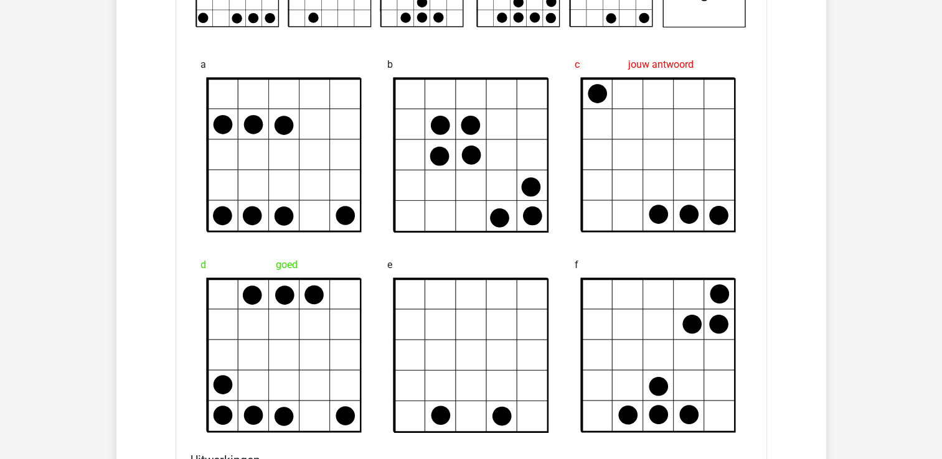
scroll to position [1308, 0]
click at [528, 299] on icon at bounding box center [471, 355] width 153 height 153
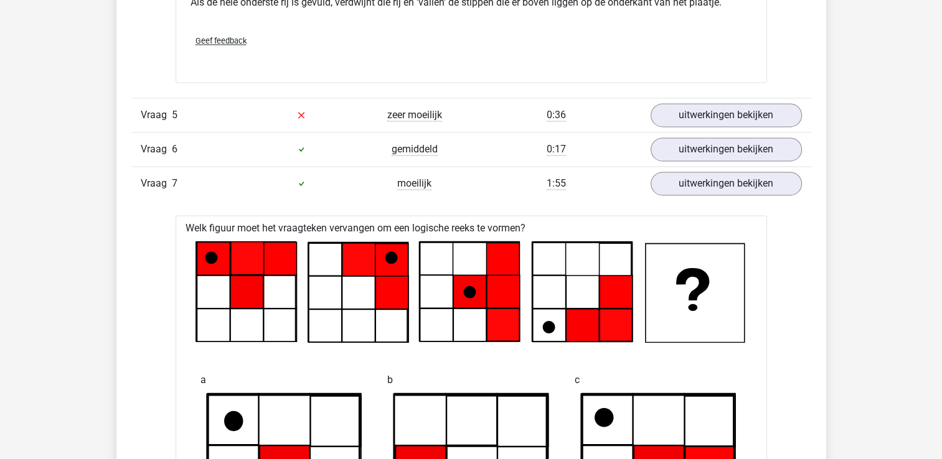
scroll to position [1857, 0]
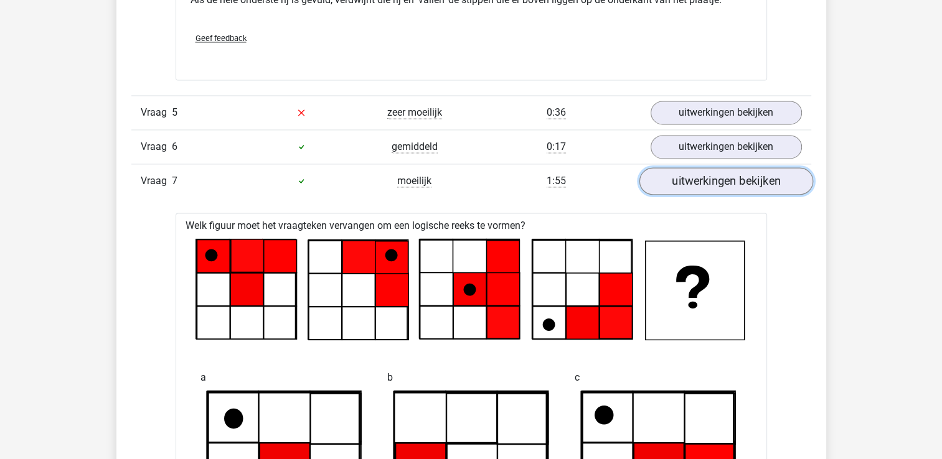
click at [680, 182] on link "uitwerkingen bekijken" at bounding box center [725, 180] width 174 height 27
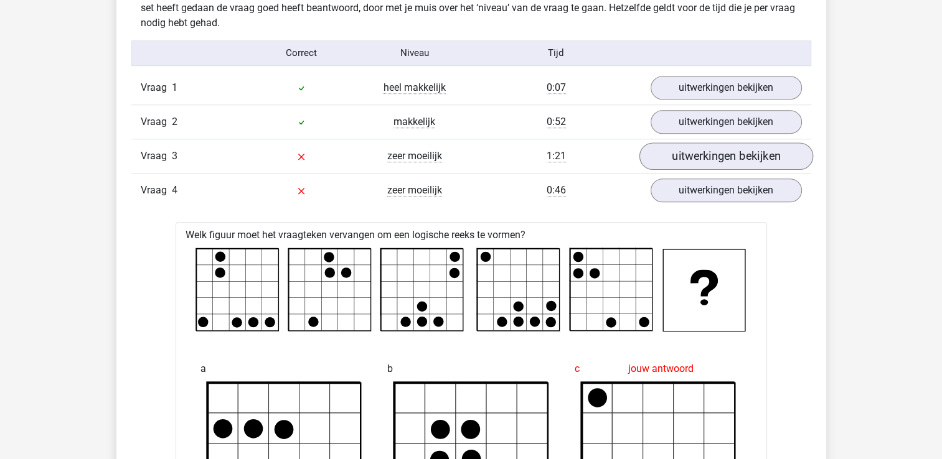
scroll to position [1002, 0]
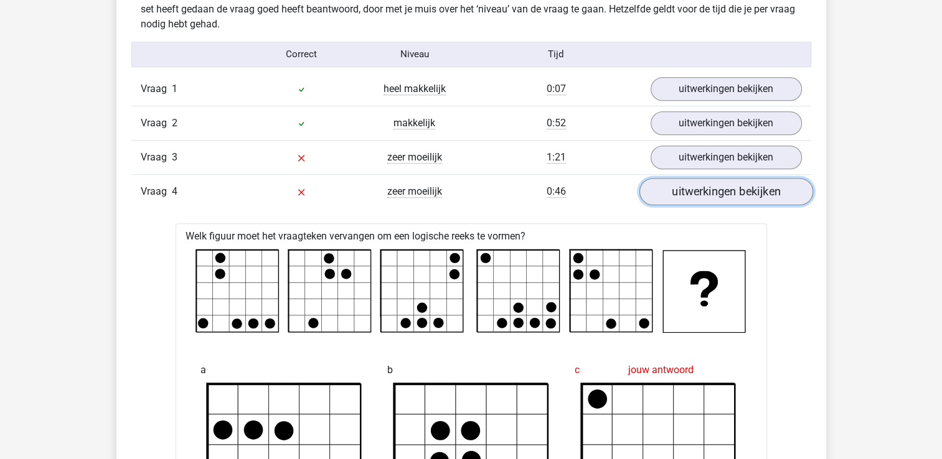
click at [744, 196] on link "uitwerkingen bekijken" at bounding box center [725, 191] width 174 height 27
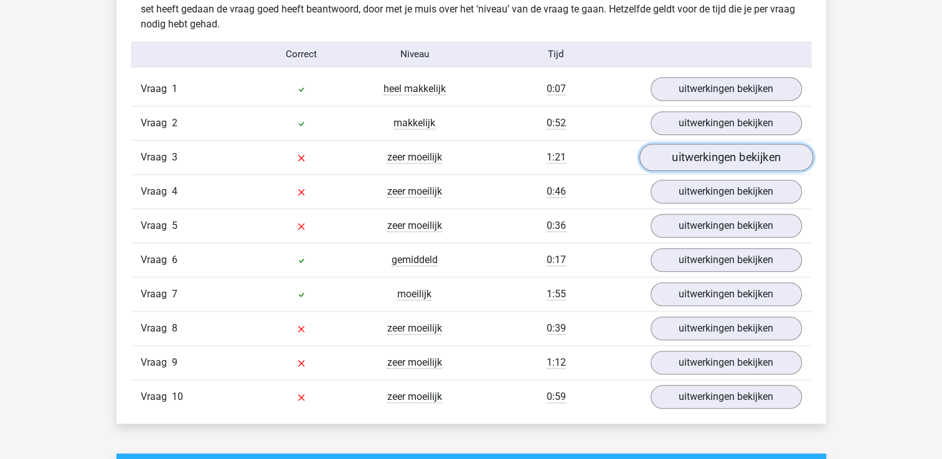
click at [720, 152] on link "uitwerkingen bekijken" at bounding box center [725, 157] width 174 height 27
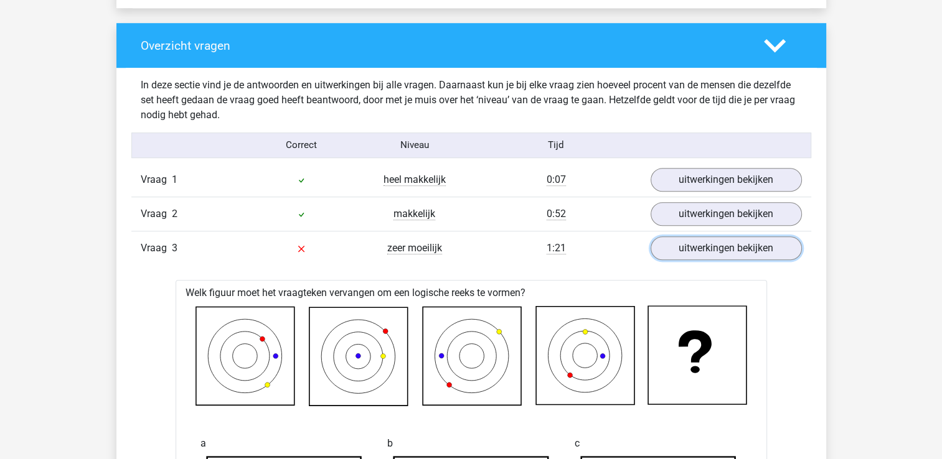
scroll to position [911, 0]
click at [687, 240] on link "uitwerkingen bekijken" at bounding box center [725, 248] width 174 height 27
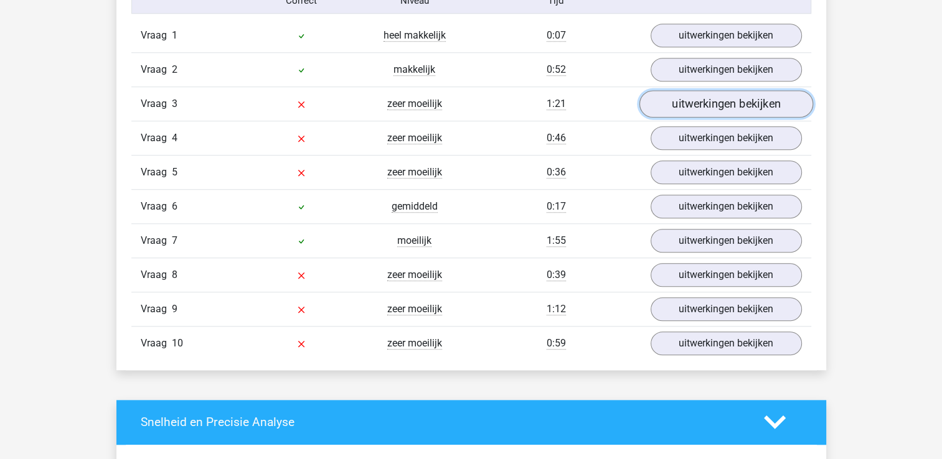
scroll to position [1055, 0]
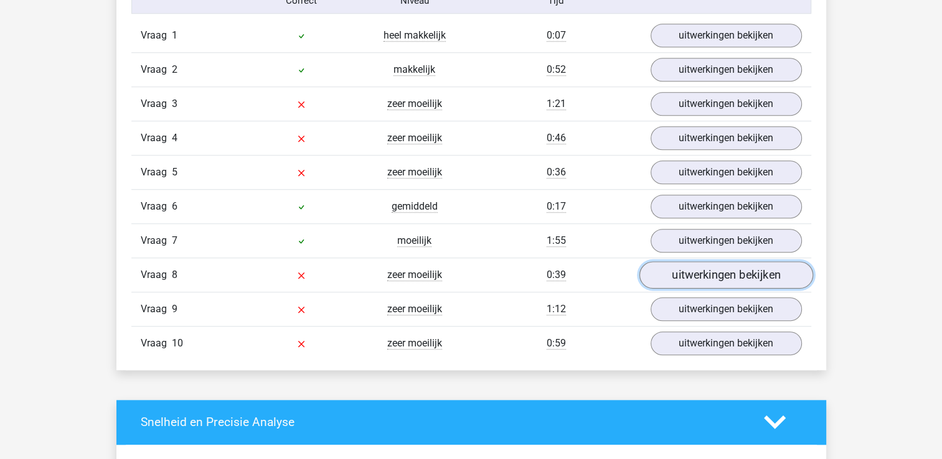
click at [675, 271] on link "uitwerkingen bekijken" at bounding box center [725, 274] width 174 height 27
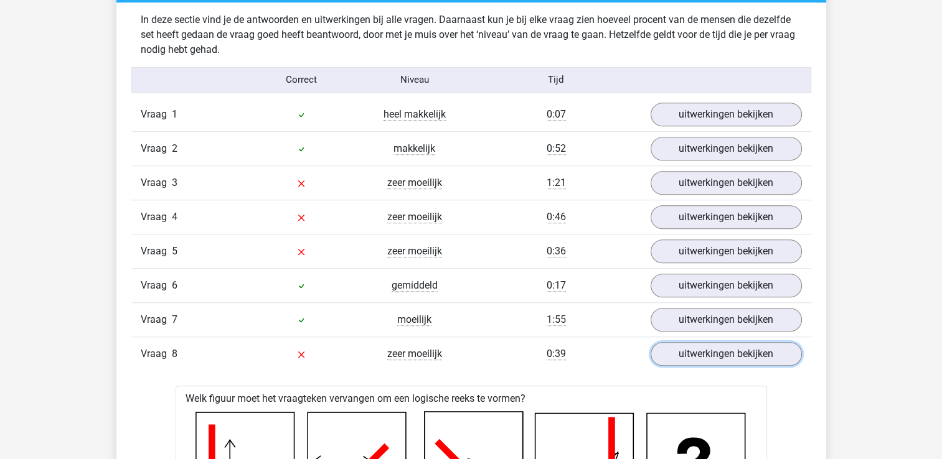
scroll to position [976, 0]
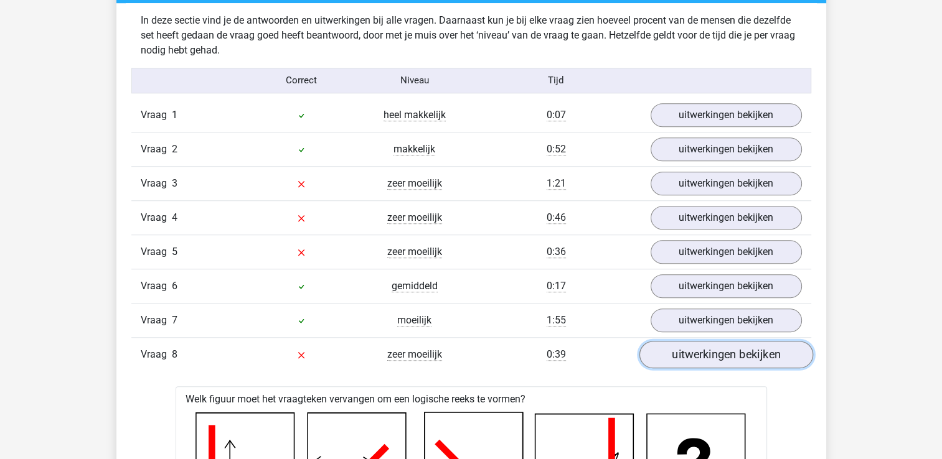
click at [676, 346] on link "uitwerkingen bekijken" at bounding box center [725, 354] width 174 height 27
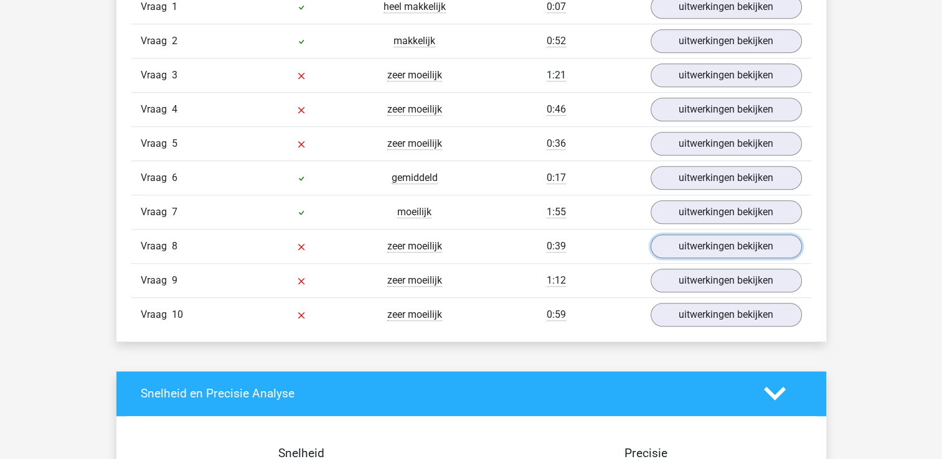
scroll to position [1103, 0]
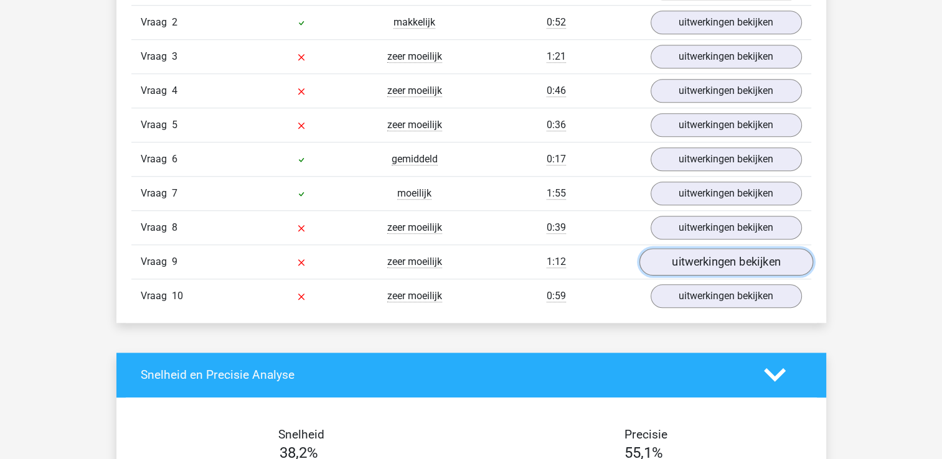
click at [708, 264] on link "uitwerkingen bekijken" at bounding box center [725, 261] width 174 height 27
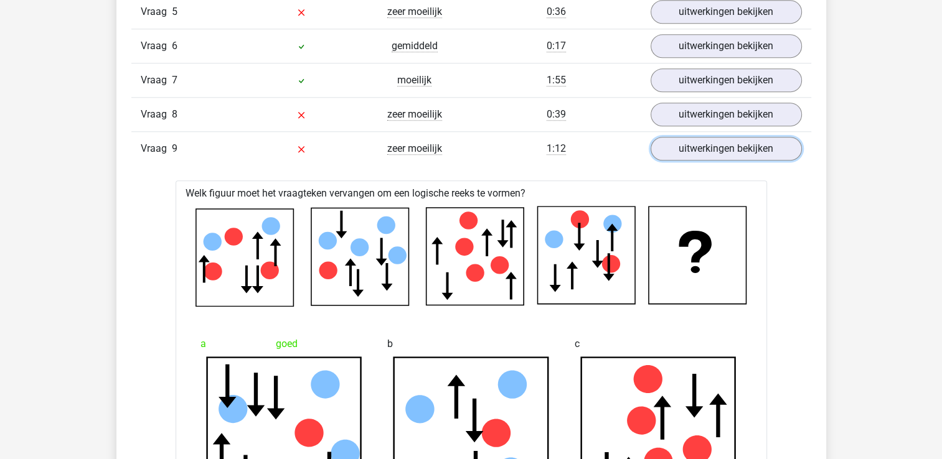
scroll to position [1215, 0]
click at [699, 146] on link "uitwerkingen bekijken" at bounding box center [725, 149] width 174 height 27
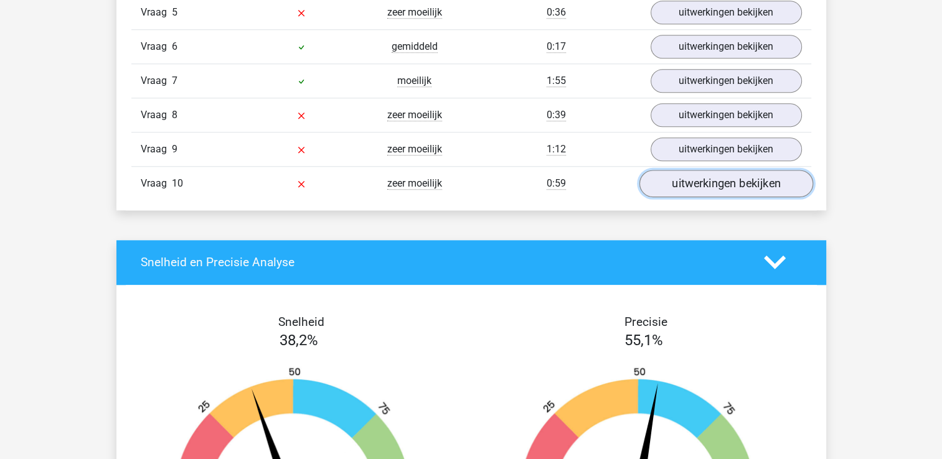
click at [692, 190] on link "uitwerkingen bekijken" at bounding box center [725, 183] width 174 height 27
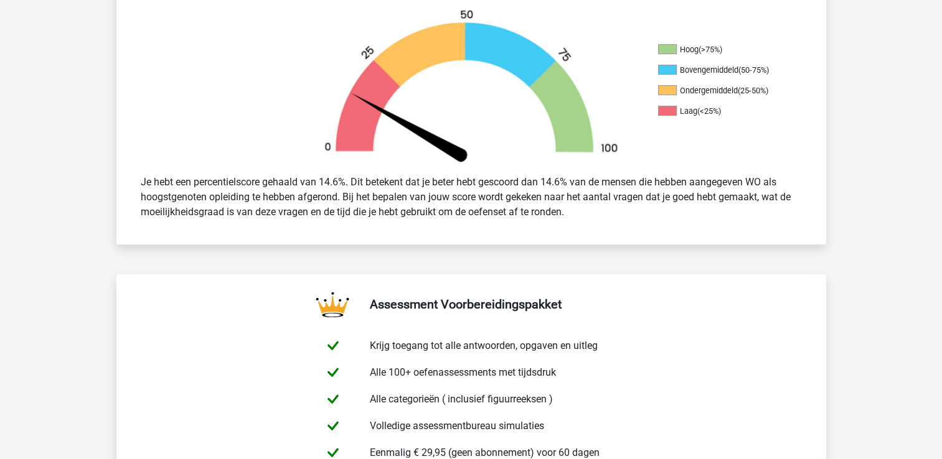
scroll to position [347, 0]
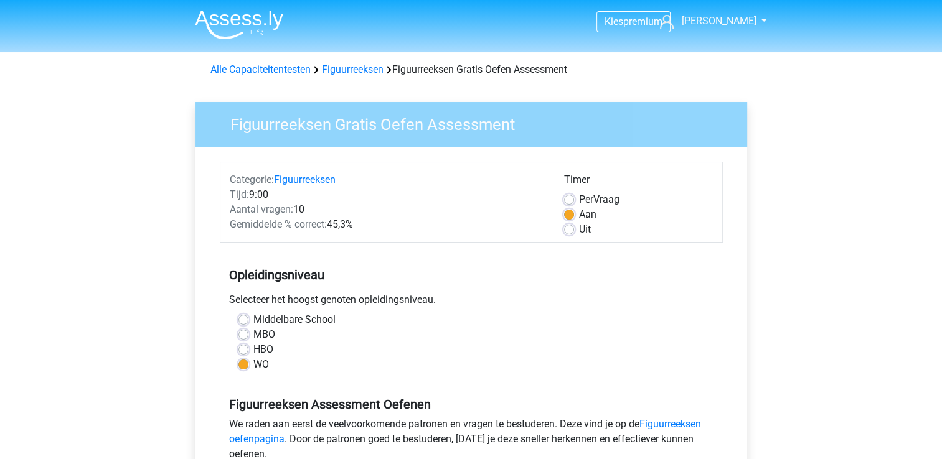
click at [243, 31] on img at bounding box center [239, 24] width 88 height 29
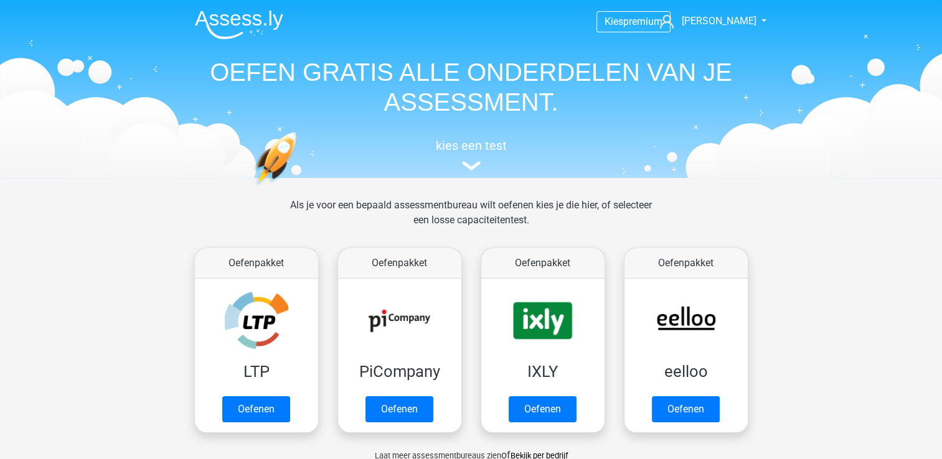
scroll to position [51, 0]
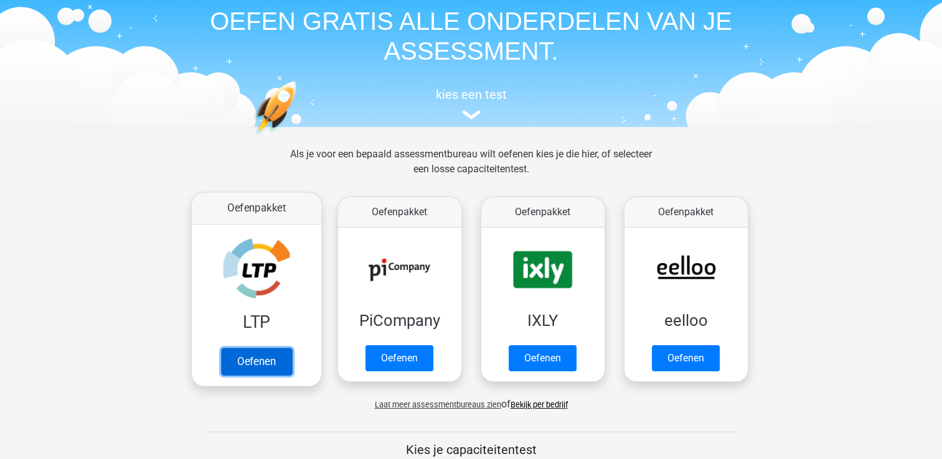
click at [247, 358] on link "Oefenen" at bounding box center [255, 361] width 71 height 27
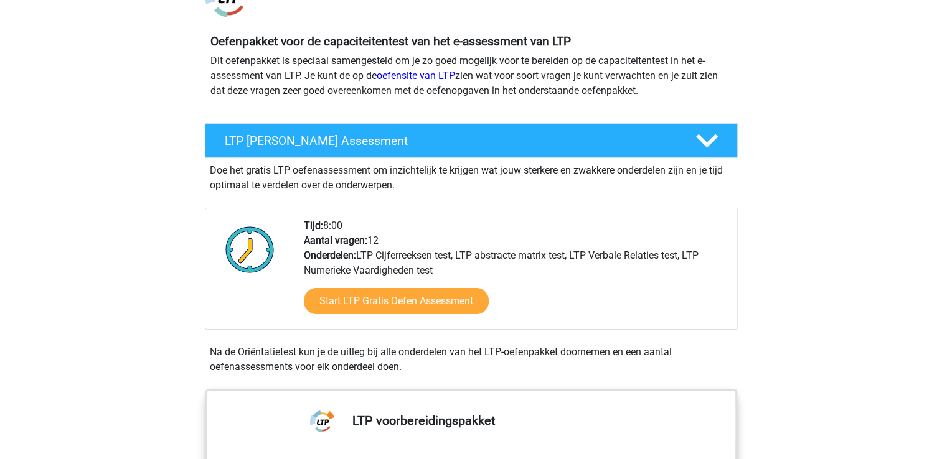
scroll to position [117, 0]
